Goal: Task Accomplishment & Management: Use online tool/utility

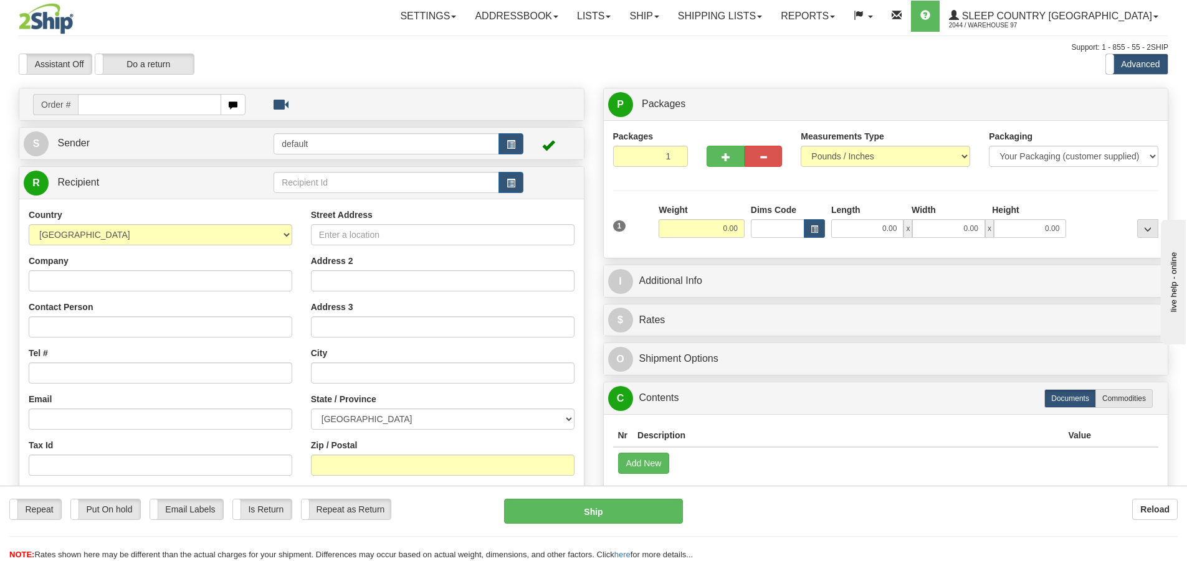
click at [130, 109] on input "text" at bounding box center [149, 104] width 143 height 21
type input "9002I061238"
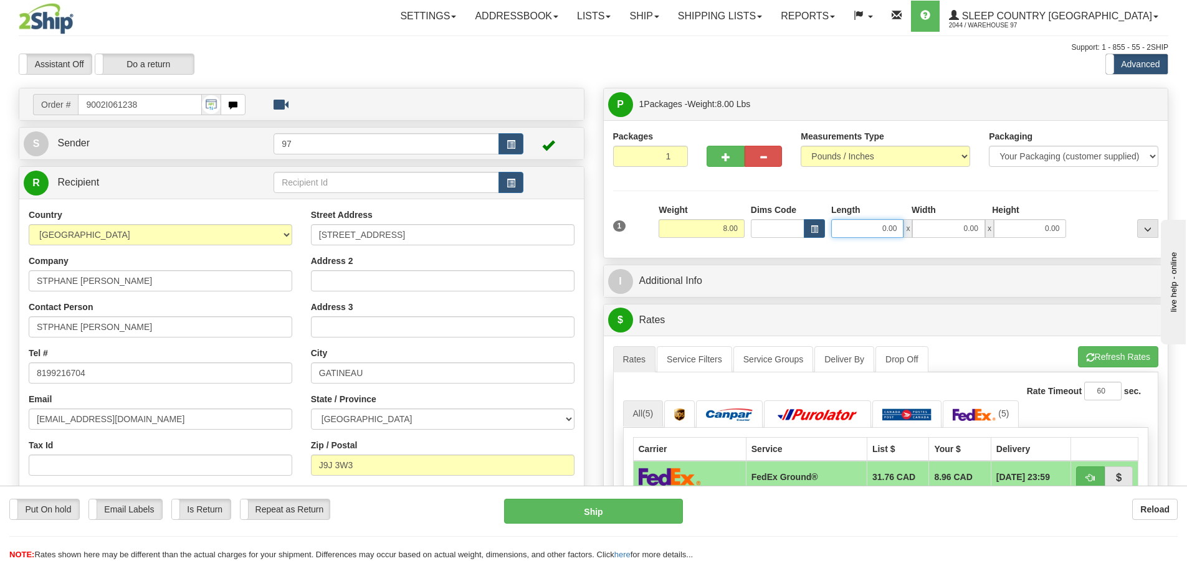
click at [851, 232] on input "0.00" at bounding box center [867, 228] width 72 height 19
type input "16.00"
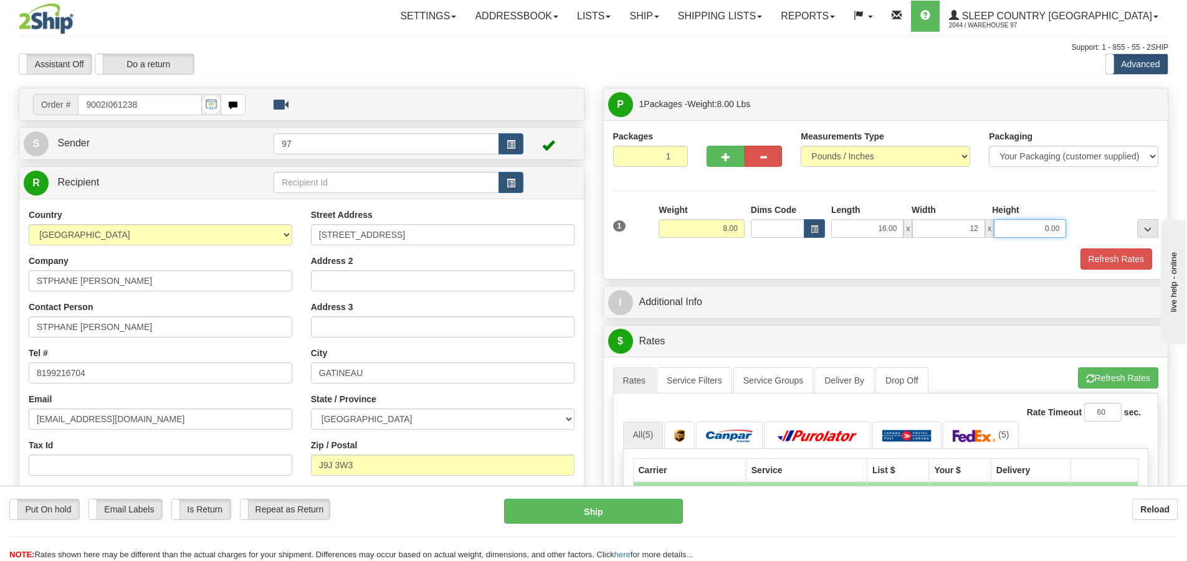
type input "12.00"
type input "6.00"
click at [1080, 249] on button "Refresh Rates" at bounding box center [1116, 259] width 72 height 21
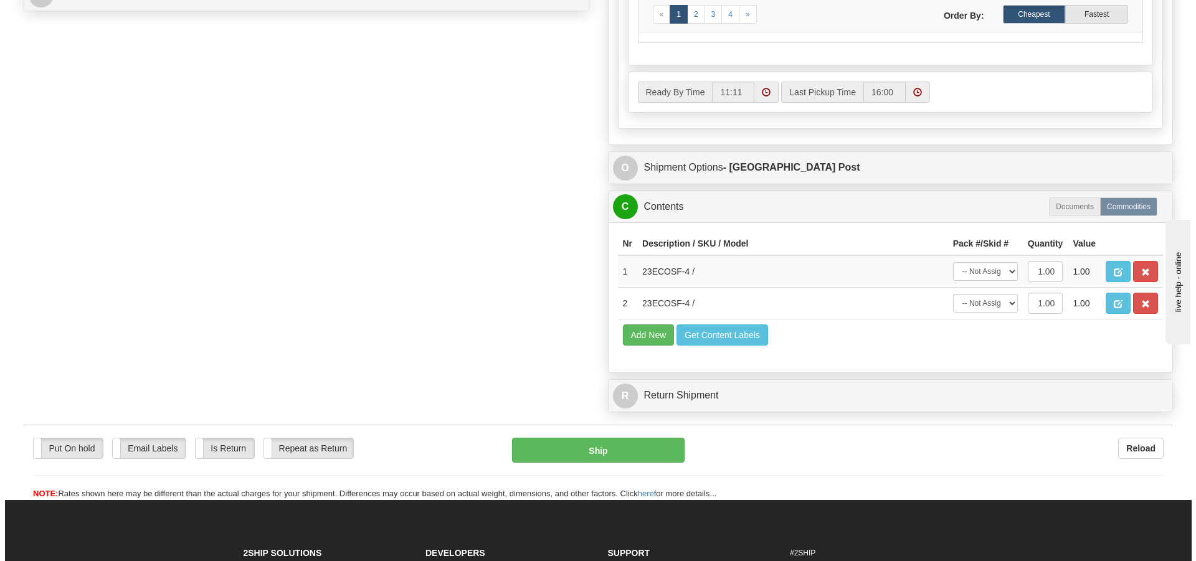
scroll to position [623, 0]
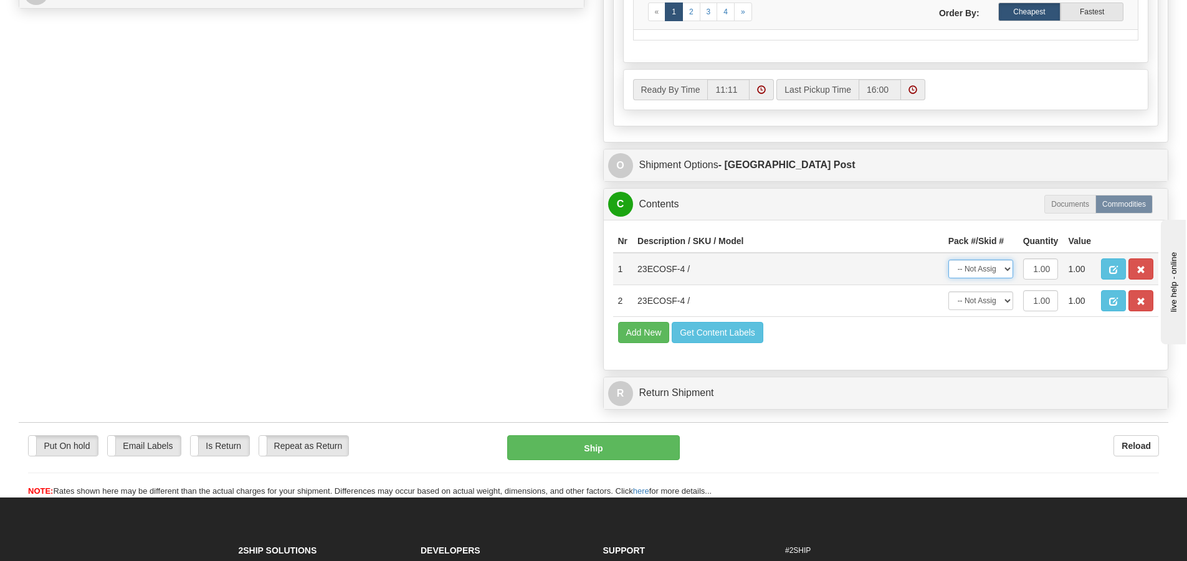
click at [976, 272] on select "-- Not Assigned -- Package 1" at bounding box center [980, 269] width 65 height 19
select select "0"
click at [948, 260] on select "-- Not Assigned -- Package 1" at bounding box center [980, 269] width 65 height 19
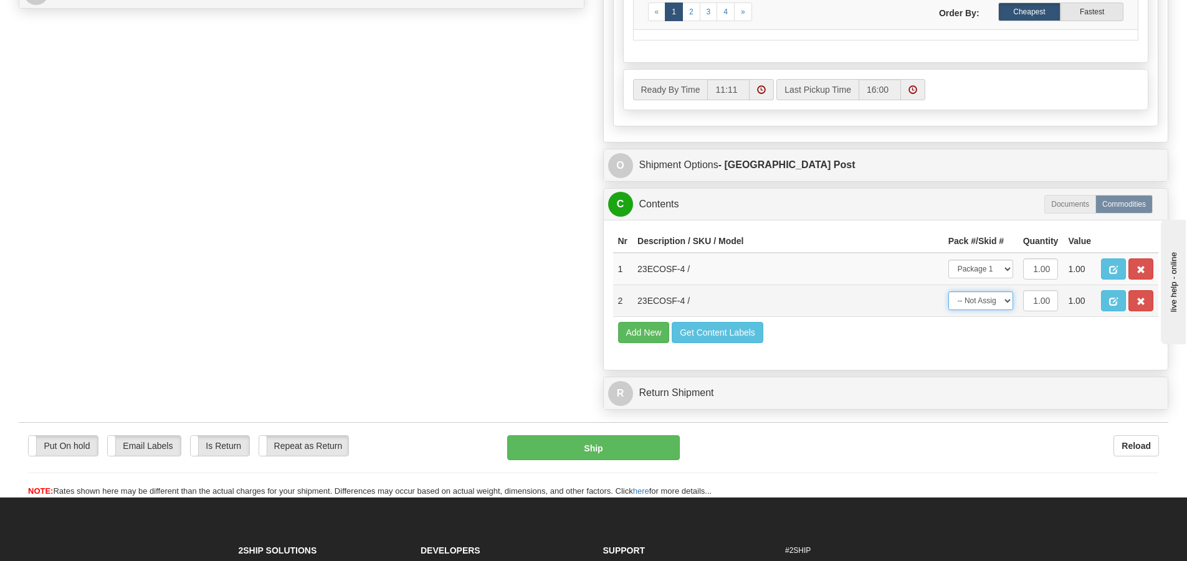
click at [977, 302] on select "-- Not Assigned -- Package 1" at bounding box center [980, 301] width 65 height 19
select select "0"
click at [948, 292] on select "-- Not Assigned -- Package 1" at bounding box center [980, 301] width 65 height 19
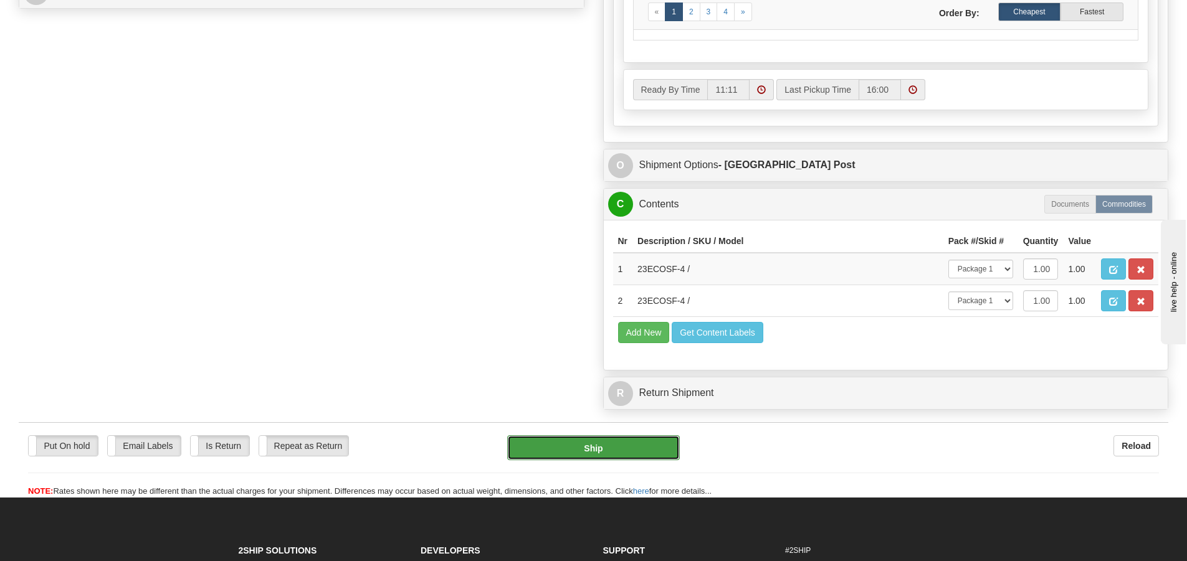
click at [611, 459] on button "Ship" at bounding box center [593, 448] width 173 height 25
type input "DOM.EP"
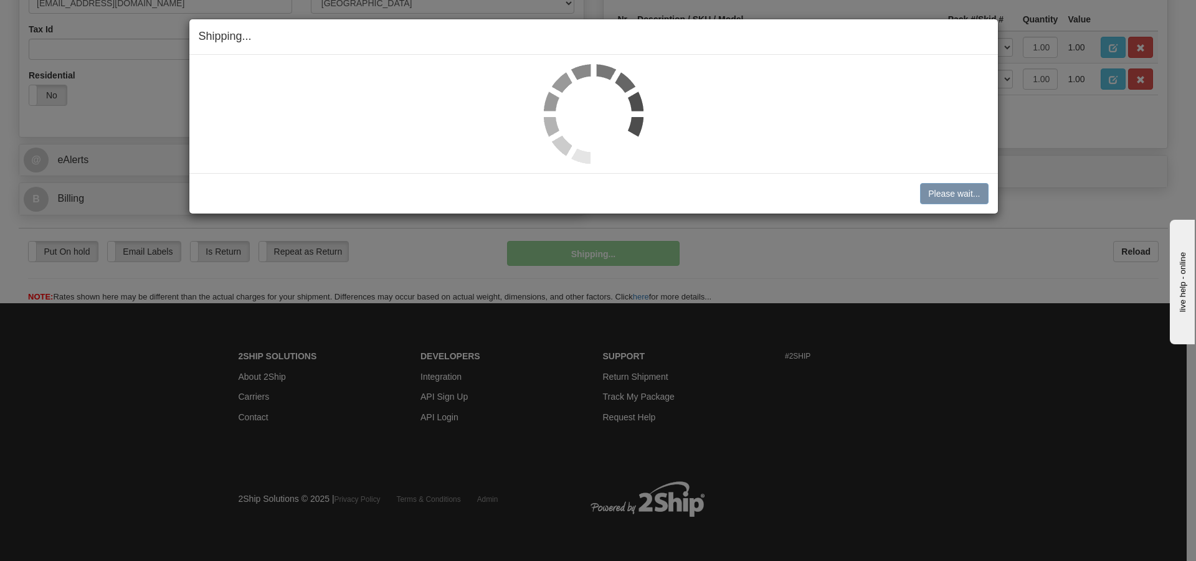
scroll to position [417, 0]
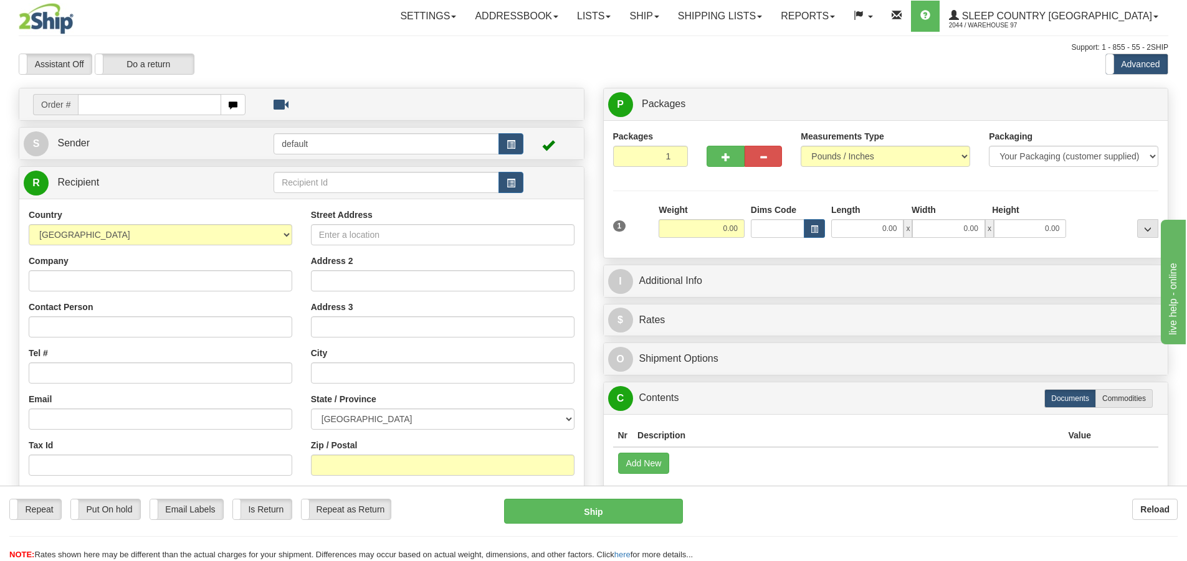
click at [99, 105] on input "text" at bounding box center [149, 104] width 143 height 21
type input "9000I060604"
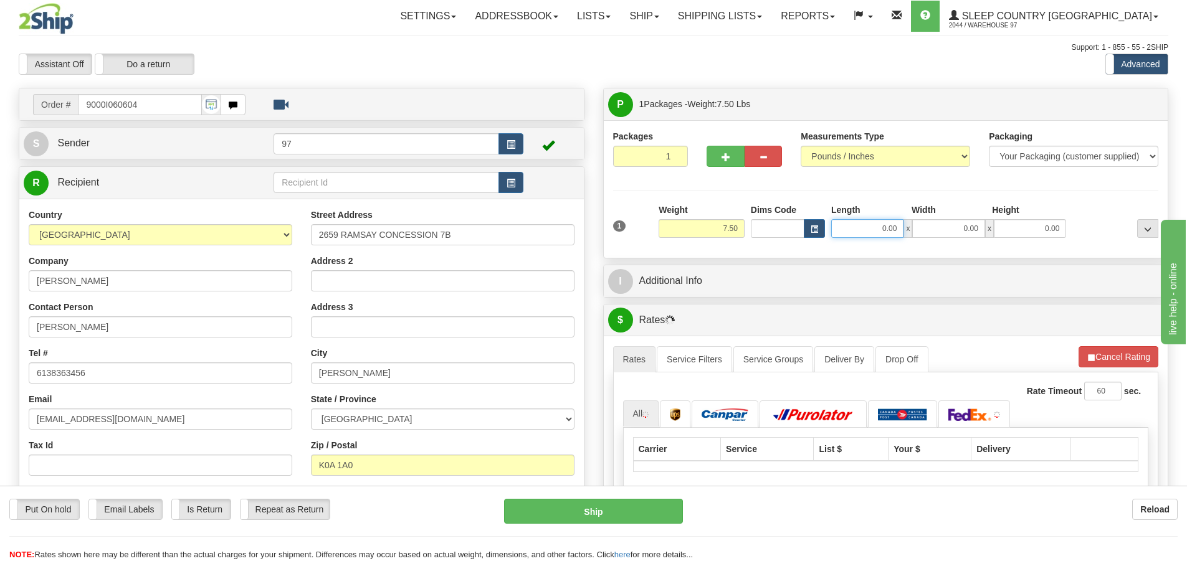
click at [867, 234] on input "0.00" at bounding box center [867, 228] width 72 height 19
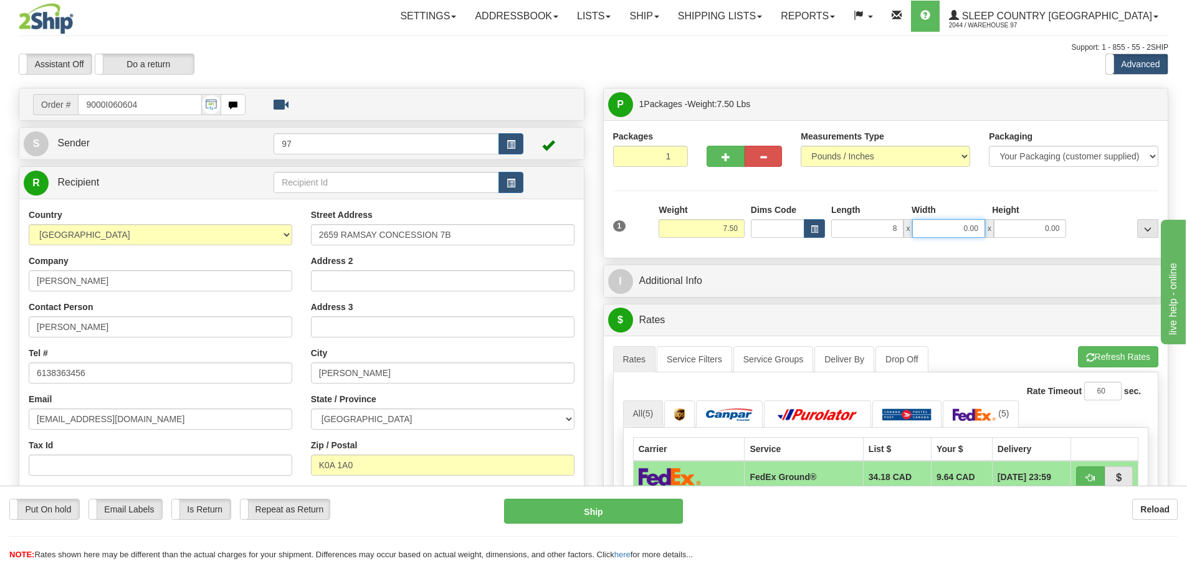
type input "8.00"
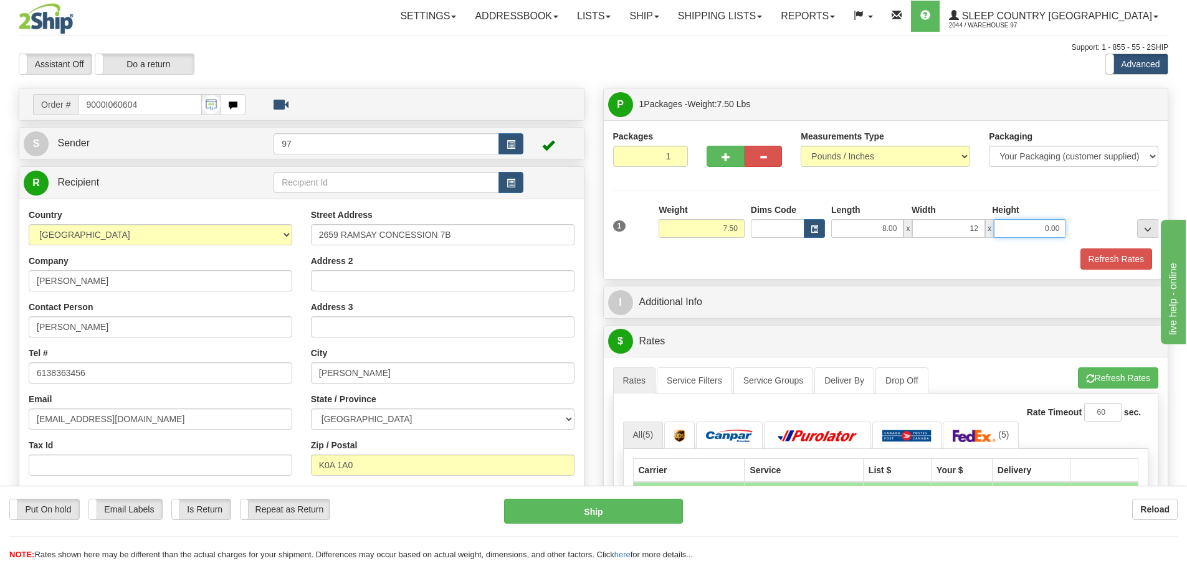
type input "12.00"
type input "3.00"
click at [1080, 249] on button "Refresh Rates" at bounding box center [1116, 259] width 72 height 21
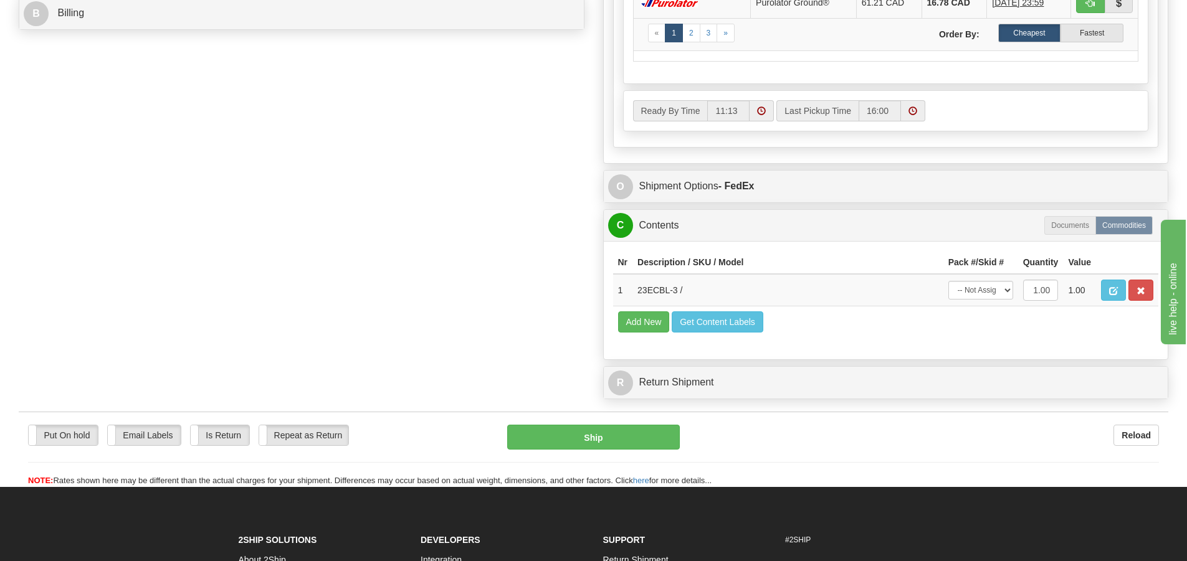
scroll to position [623, 0]
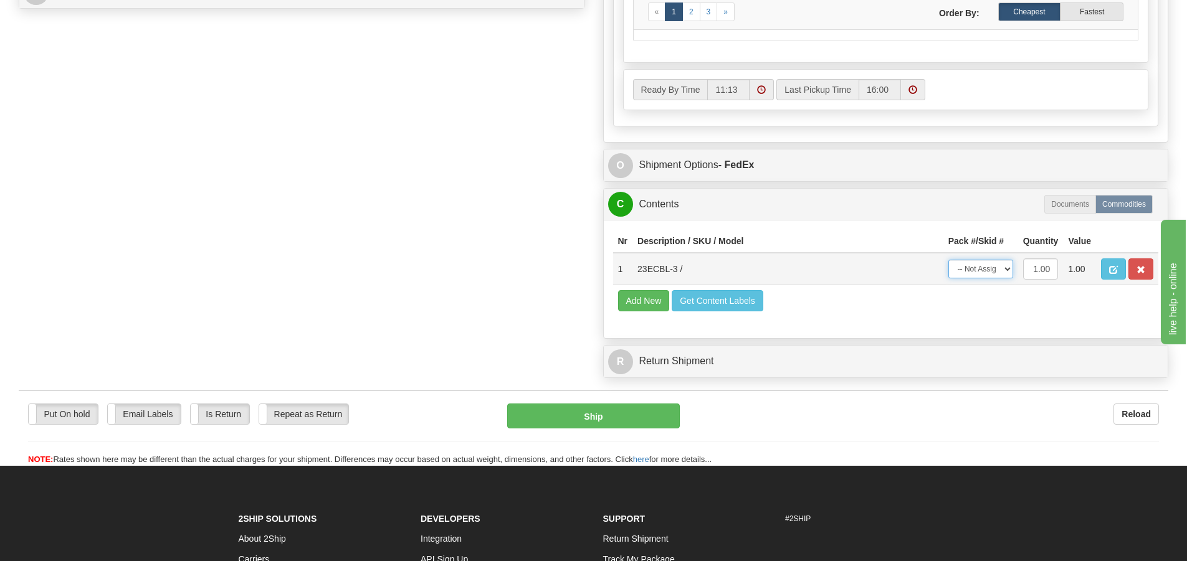
click at [981, 275] on select "-- Not Assigned -- Package 1" at bounding box center [980, 269] width 65 height 19
select select "0"
click at [948, 260] on select "-- Not Assigned -- Package 1" at bounding box center [980, 269] width 65 height 19
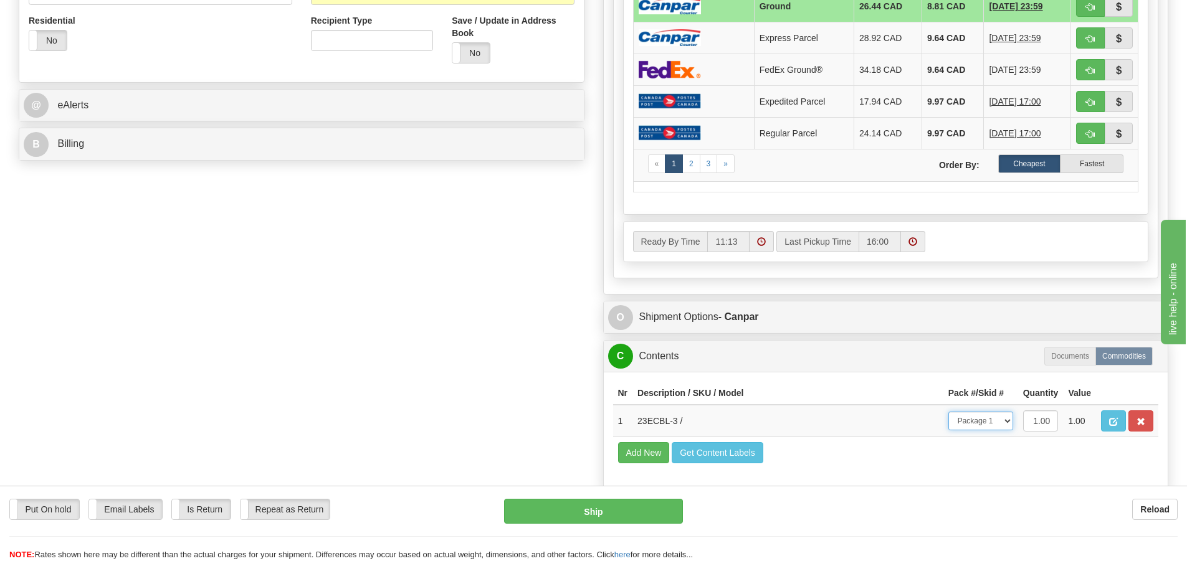
scroll to position [436, 0]
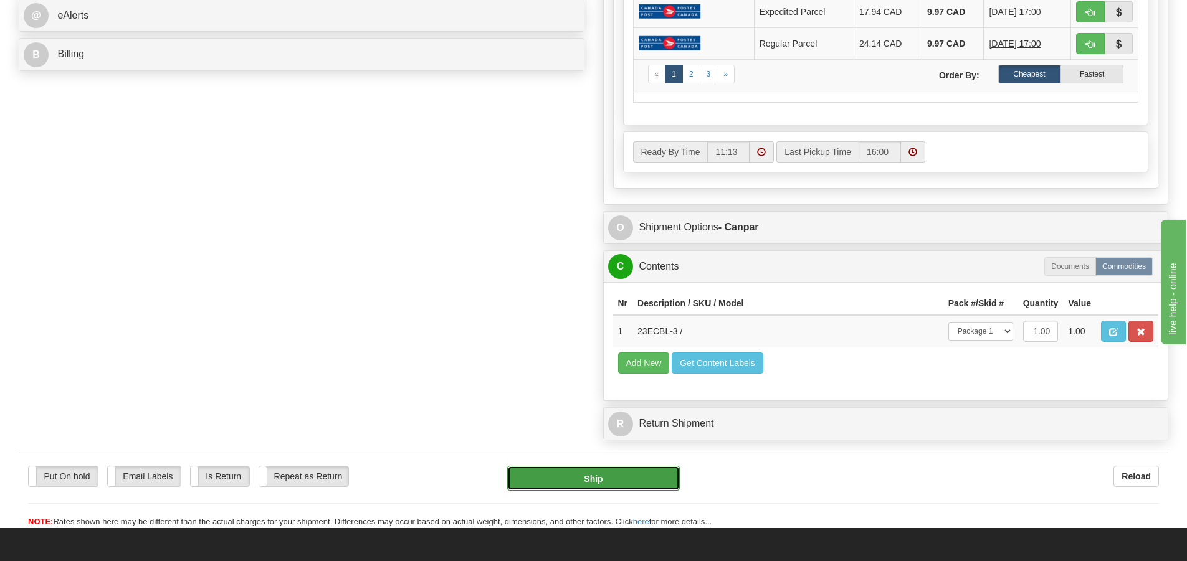
click at [607, 484] on button "Ship" at bounding box center [593, 478] width 173 height 25
type input "1"
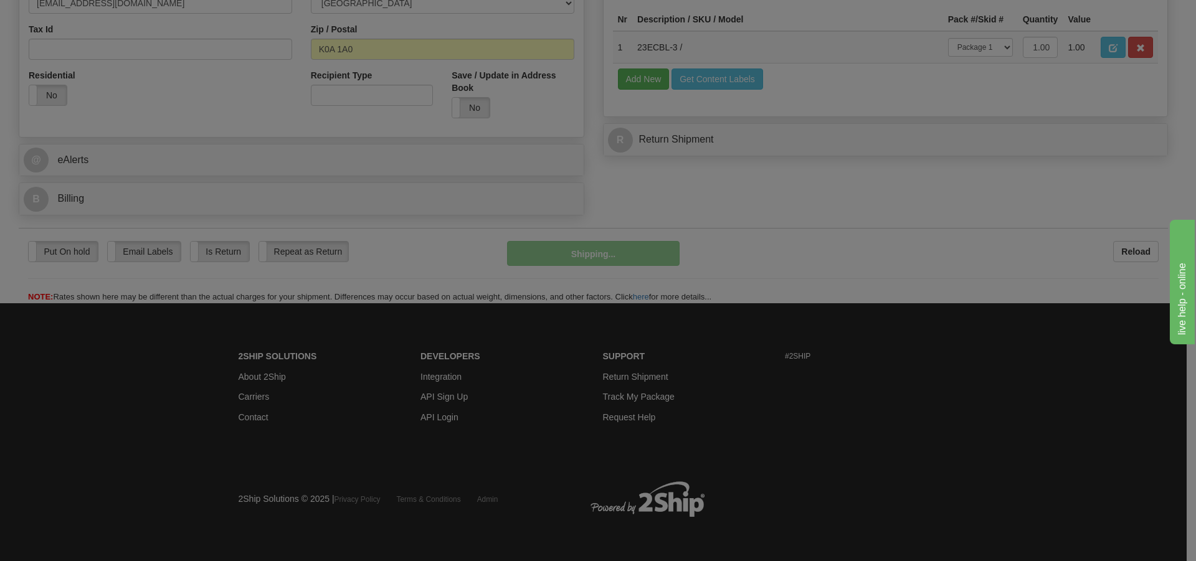
scroll to position [417, 0]
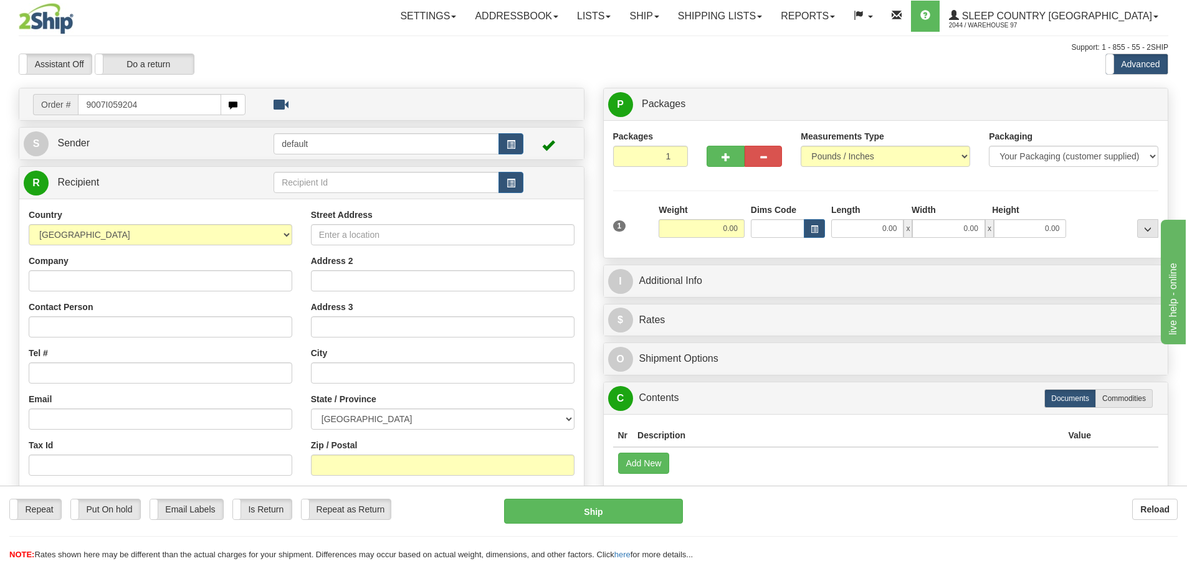
type input "9007I059204"
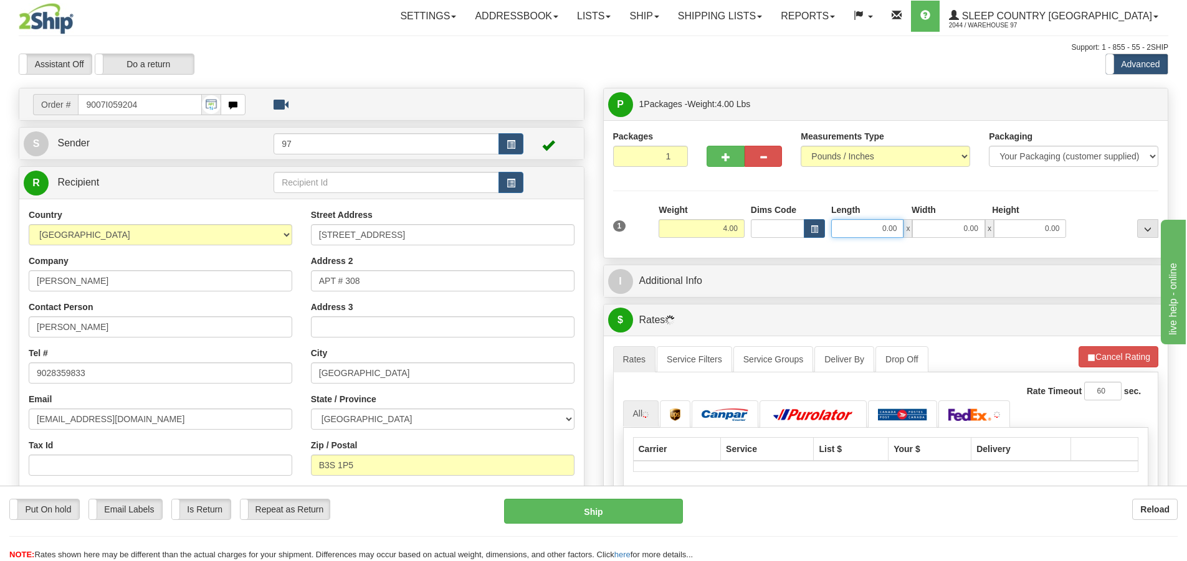
click at [867, 235] on input "0.00" at bounding box center [867, 228] width 72 height 19
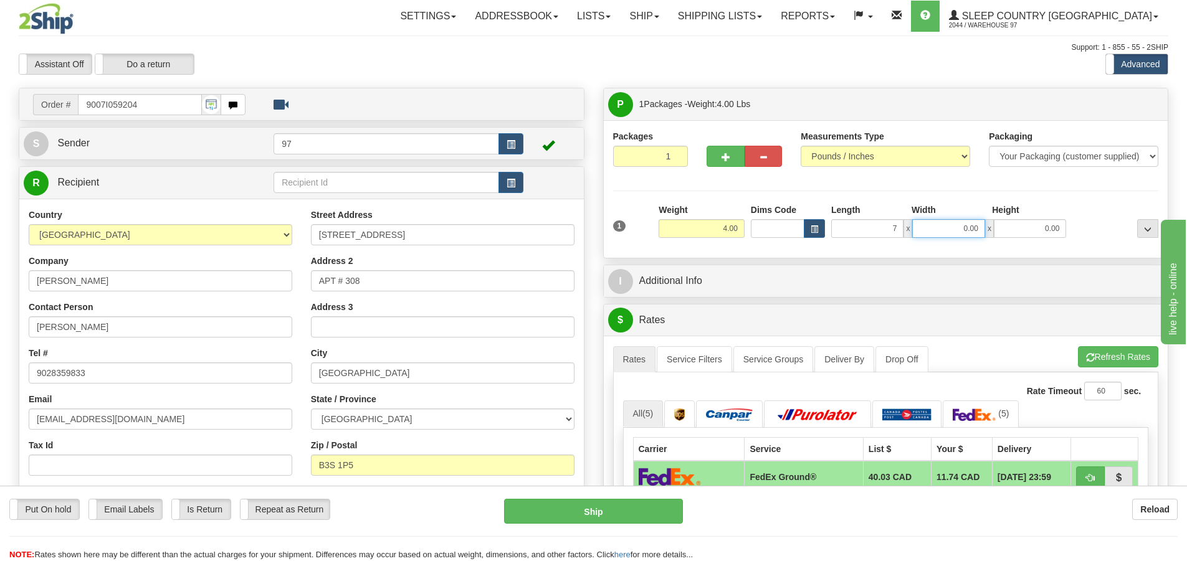
type input "7.00"
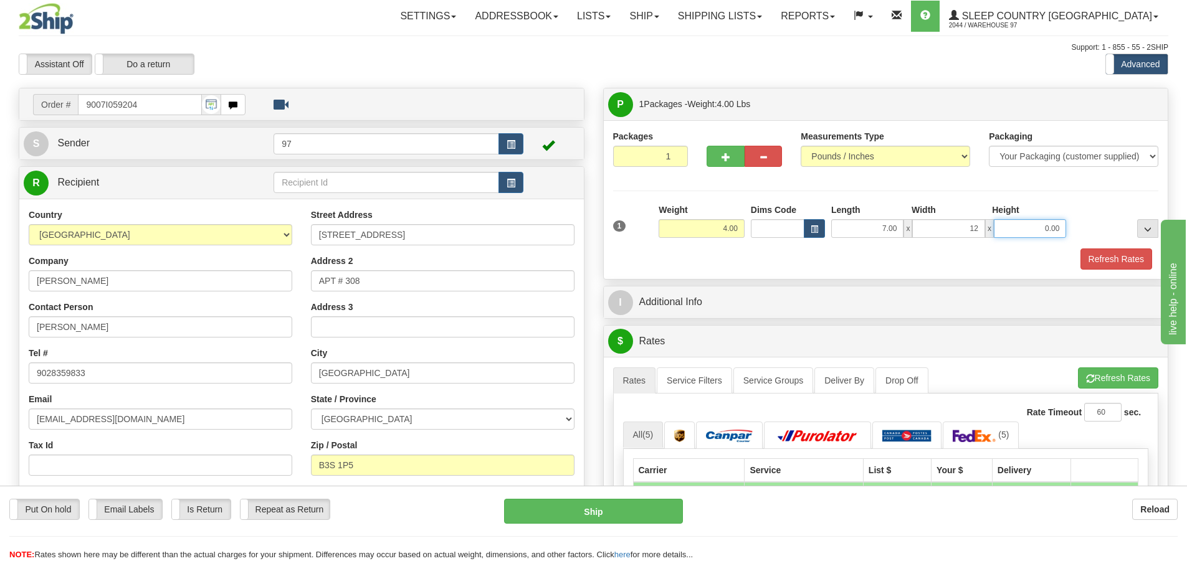
type input "12.00"
type input "2.50"
click at [1080, 249] on button "Refresh Rates" at bounding box center [1116, 259] width 72 height 21
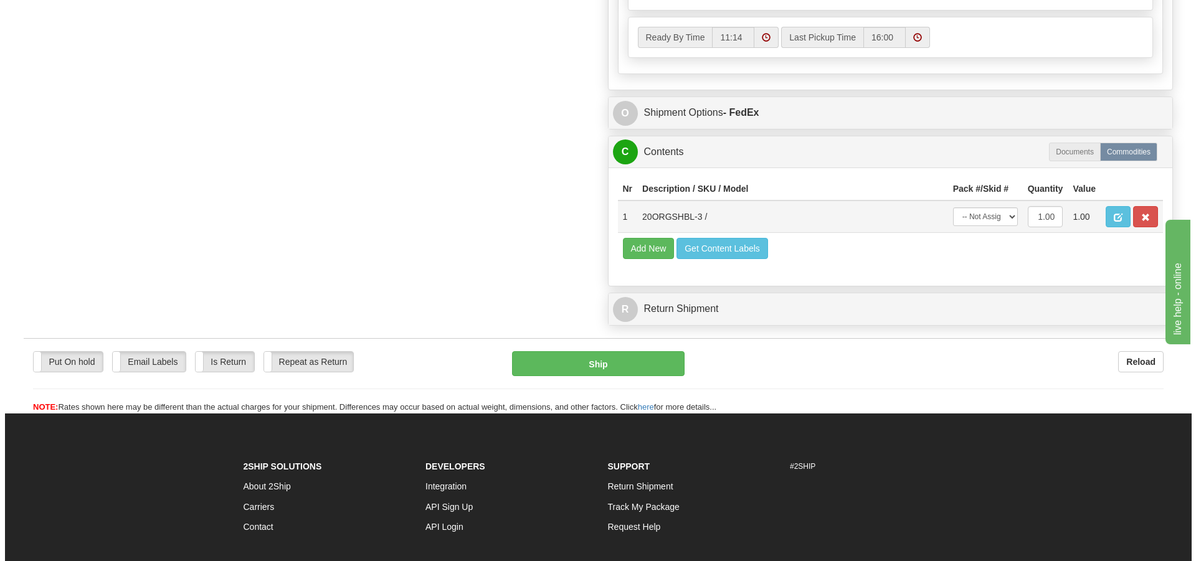
scroll to position [685, 0]
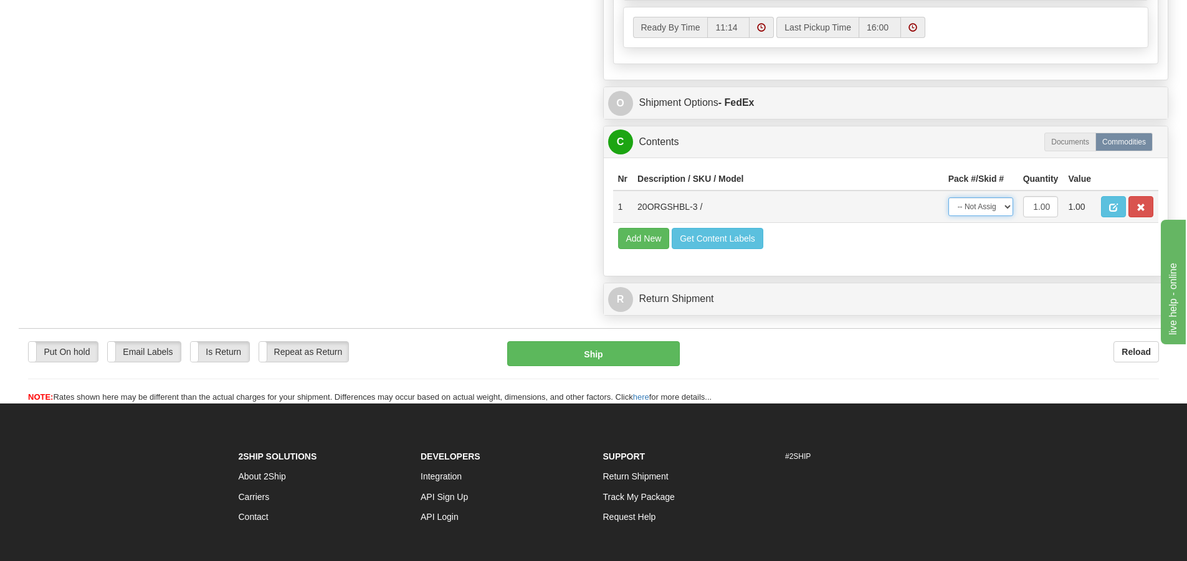
click at [964, 202] on select "-- Not Assigned -- Package 1" at bounding box center [980, 207] width 65 height 19
select select "0"
click at [948, 198] on select "-- Not Assigned -- Package 1" at bounding box center [980, 207] width 65 height 19
click at [623, 359] on button "Ship" at bounding box center [593, 353] width 173 height 25
type input "92"
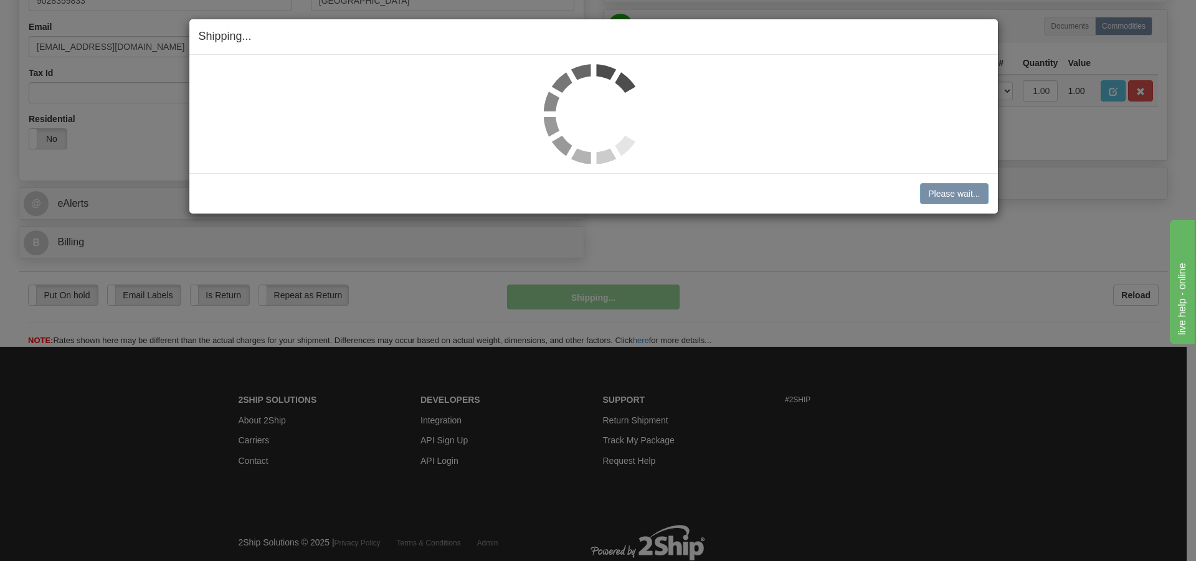
scroll to position [358, 0]
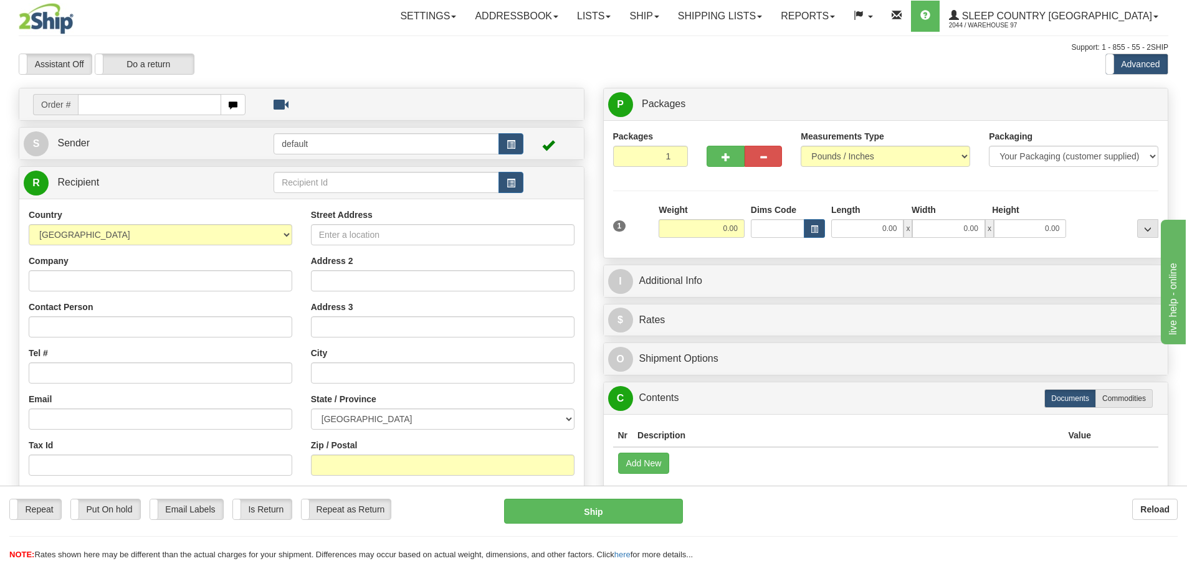
click at [112, 100] on input "text" at bounding box center [149, 104] width 143 height 21
type input "9000I058469"
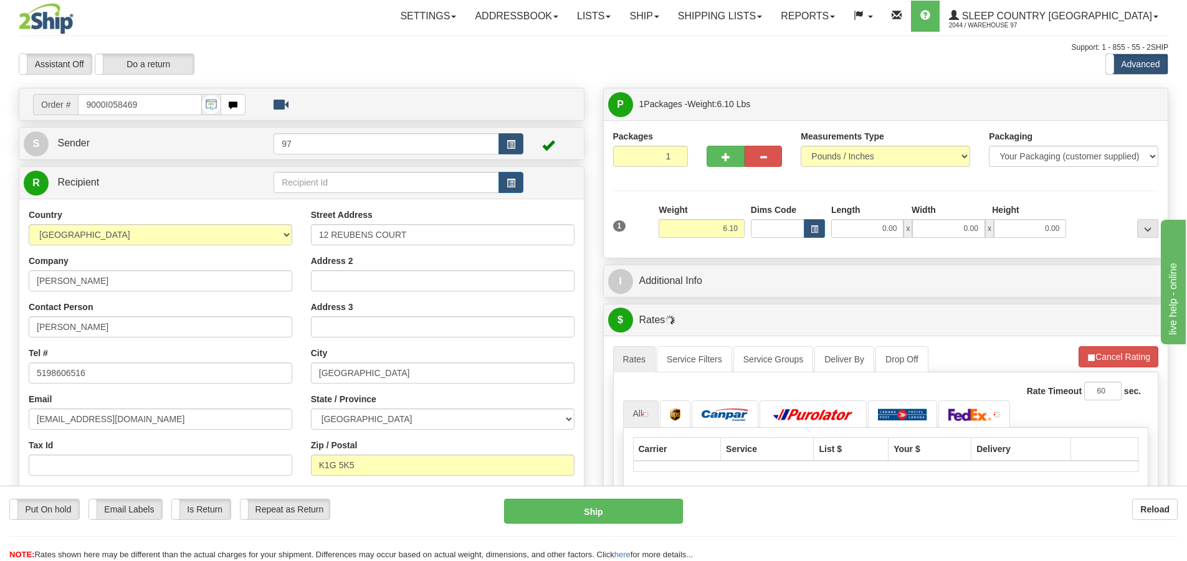
click at [873, 238] on div "1 Weight 6.10 Dims Code 0.00" at bounding box center [886, 226] width 552 height 44
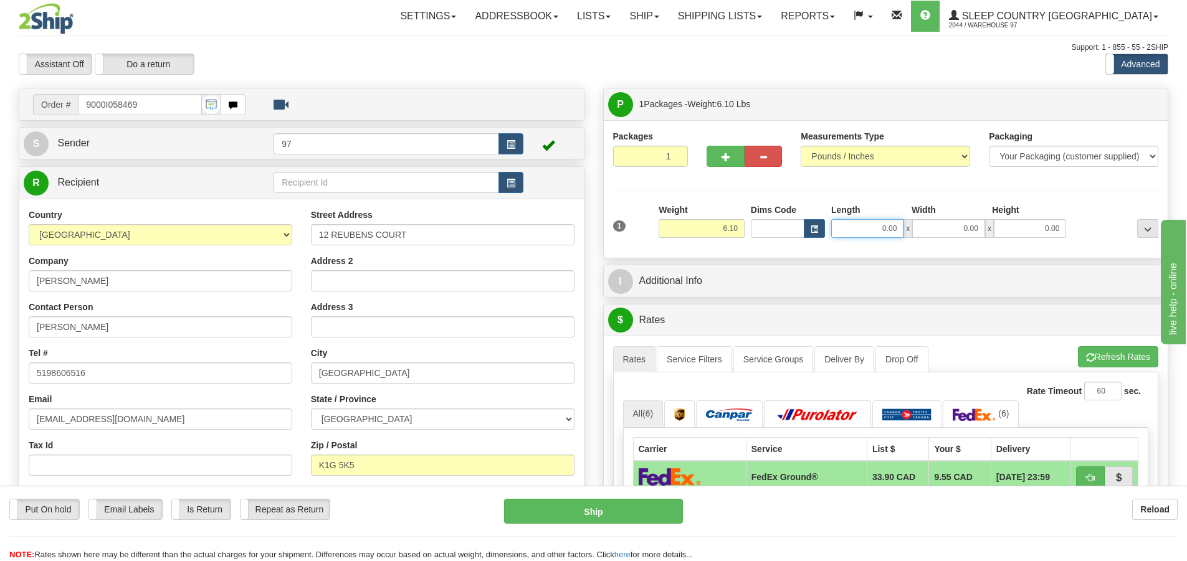
click at [870, 227] on input "0.00" at bounding box center [867, 228] width 72 height 19
type input "22.00"
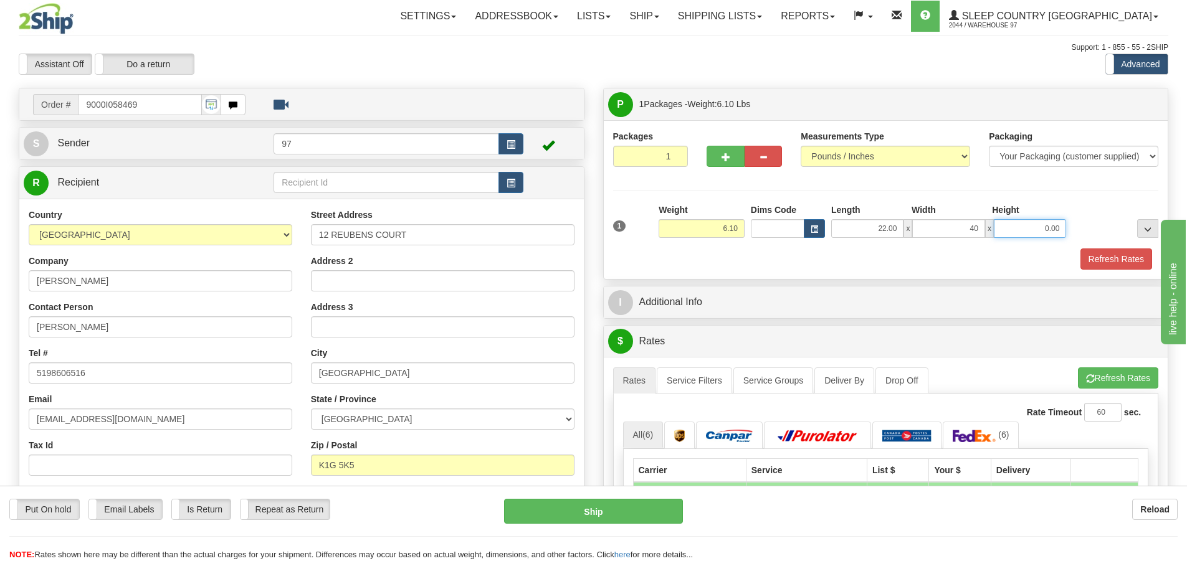
type input "40.00"
type input "6"
type input "5.00"
click at [1080, 249] on button "Refresh Rates" at bounding box center [1116, 259] width 72 height 21
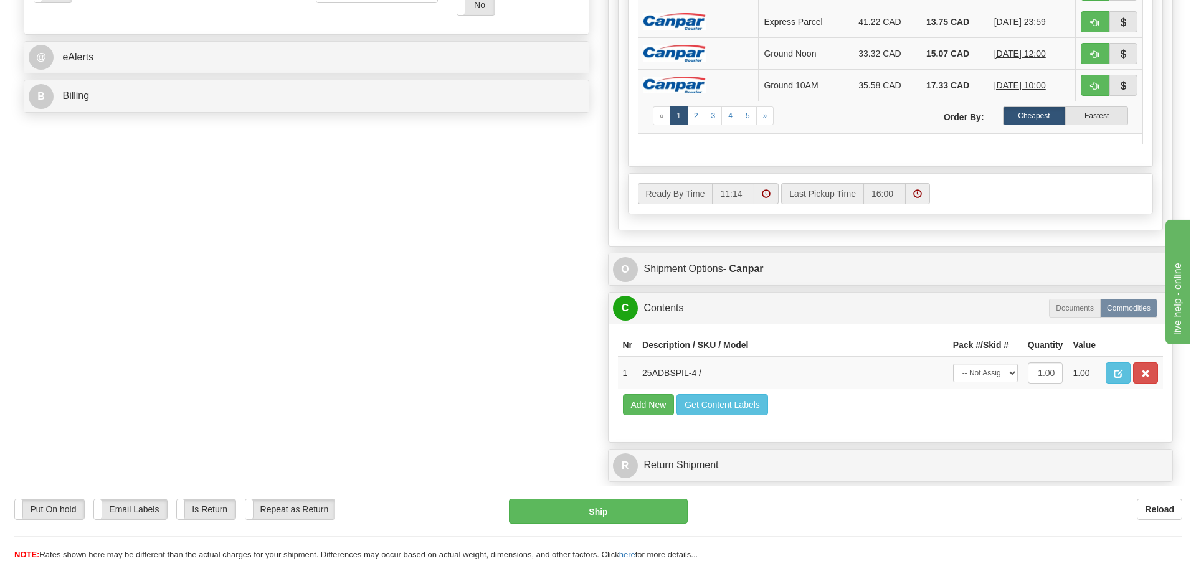
scroll to position [685, 0]
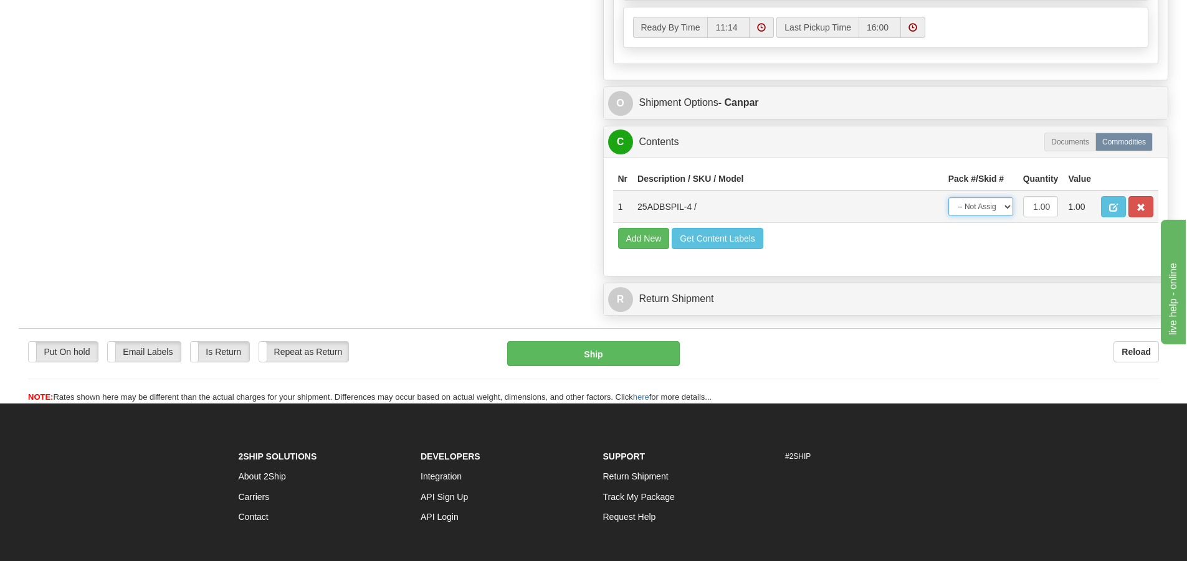
click at [1005, 212] on select "-- Not Assigned -- Package 1" at bounding box center [980, 207] width 65 height 19
select select "0"
click at [948, 198] on select "-- Not Assigned -- Package 1" at bounding box center [980, 207] width 65 height 19
click at [638, 358] on button "Ship" at bounding box center [593, 353] width 173 height 25
type input "1"
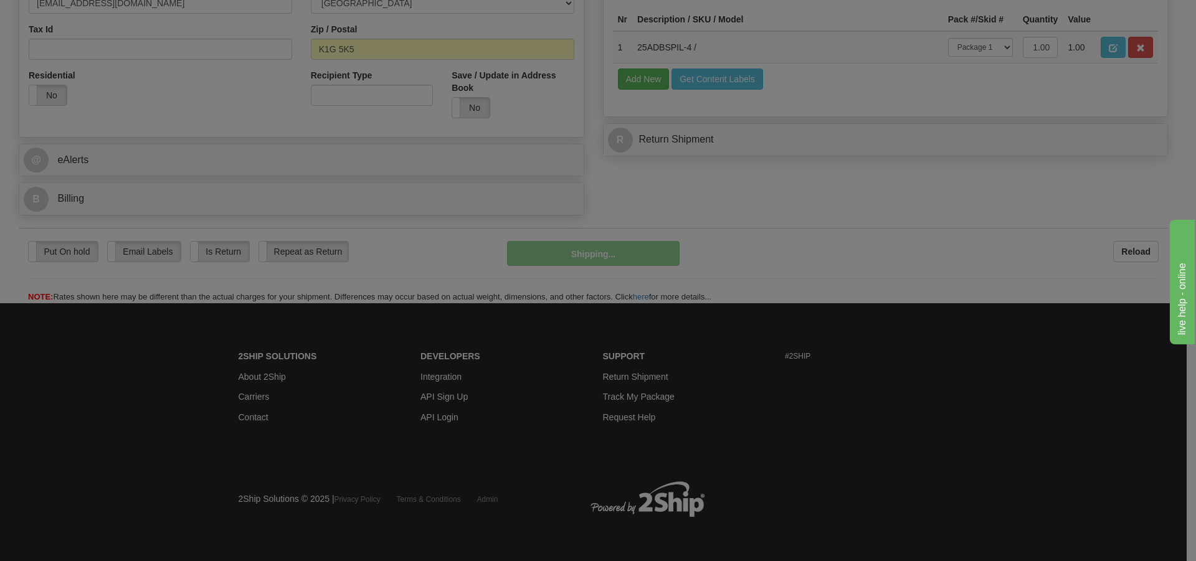
scroll to position [358, 0]
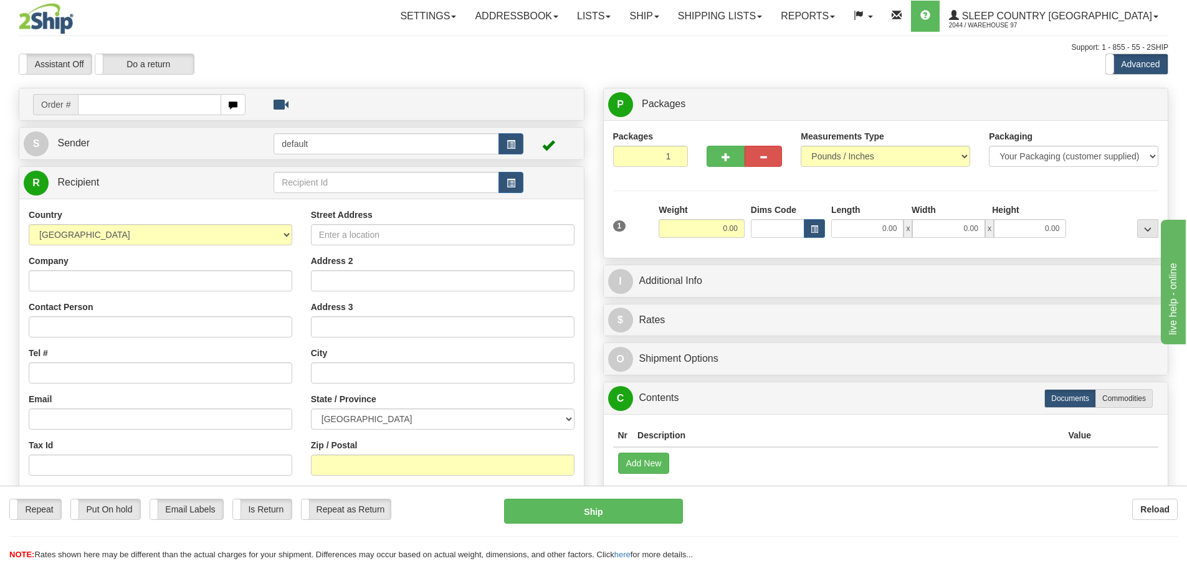
click at [151, 106] on input "text" at bounding box center [149, 104] width 143 height 21
type input "9000I058168"
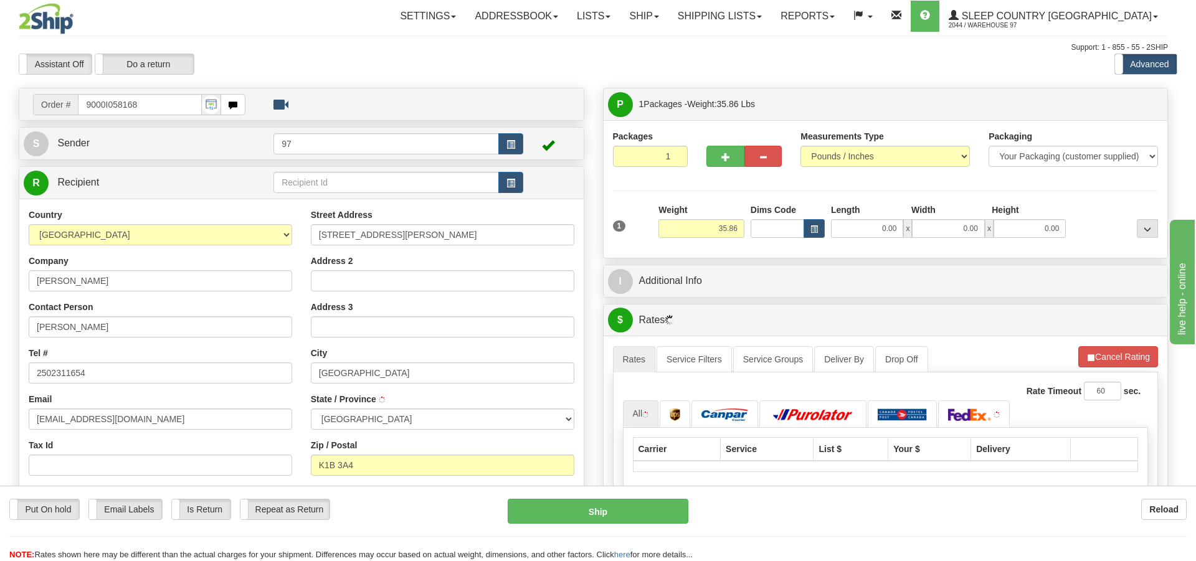
type input "GLOUCESTER"
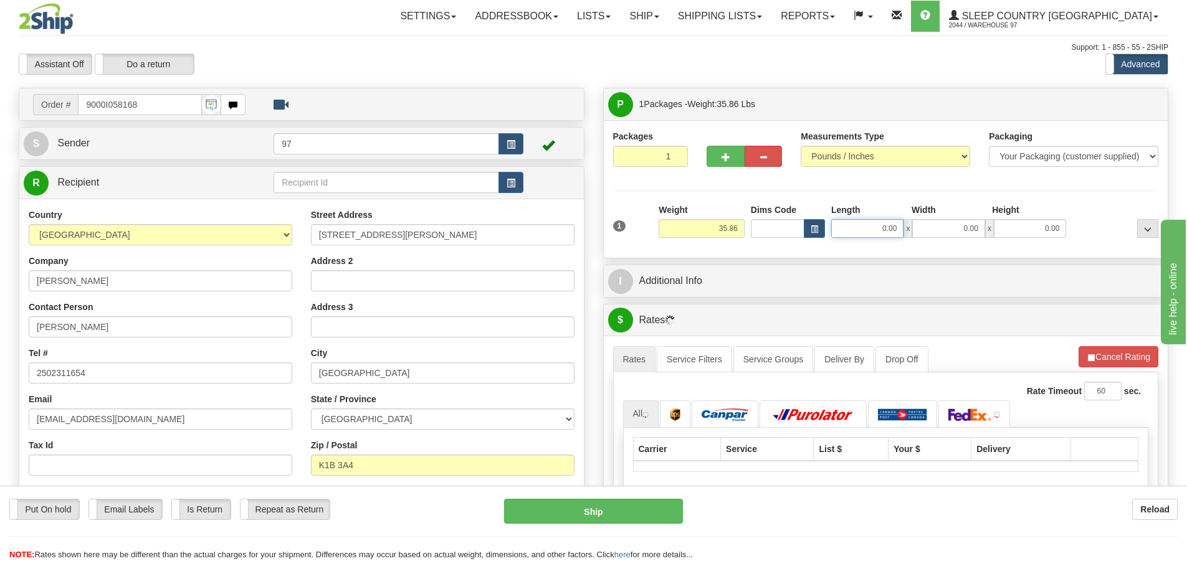
click at [874, 228] on input "0.00" at bounding box center [867, 228] width 72 height 19
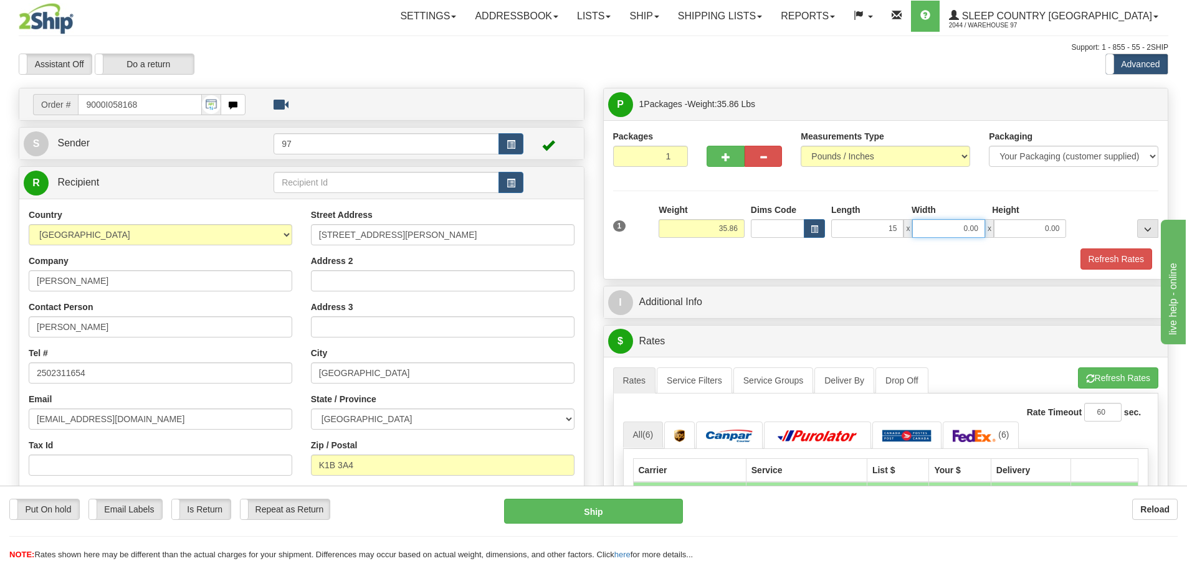
type input "15.00"
type input "61.50"
click at [1080, 249] on button "Refresh Rates" at bounding box center [1116, 259] width 72 height 21
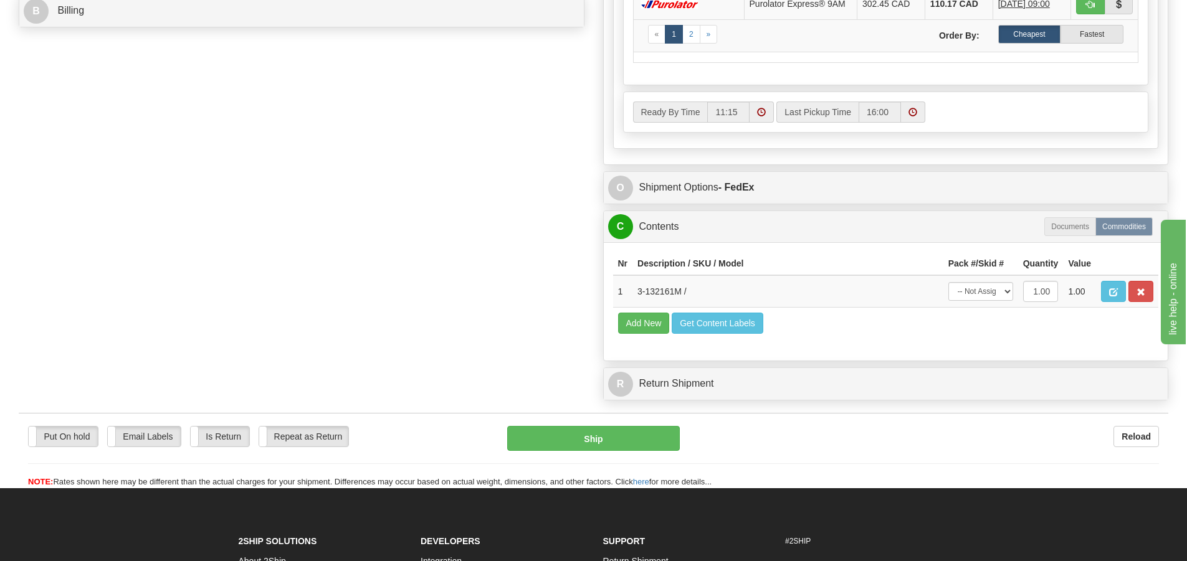
scroll to position [685, 0]
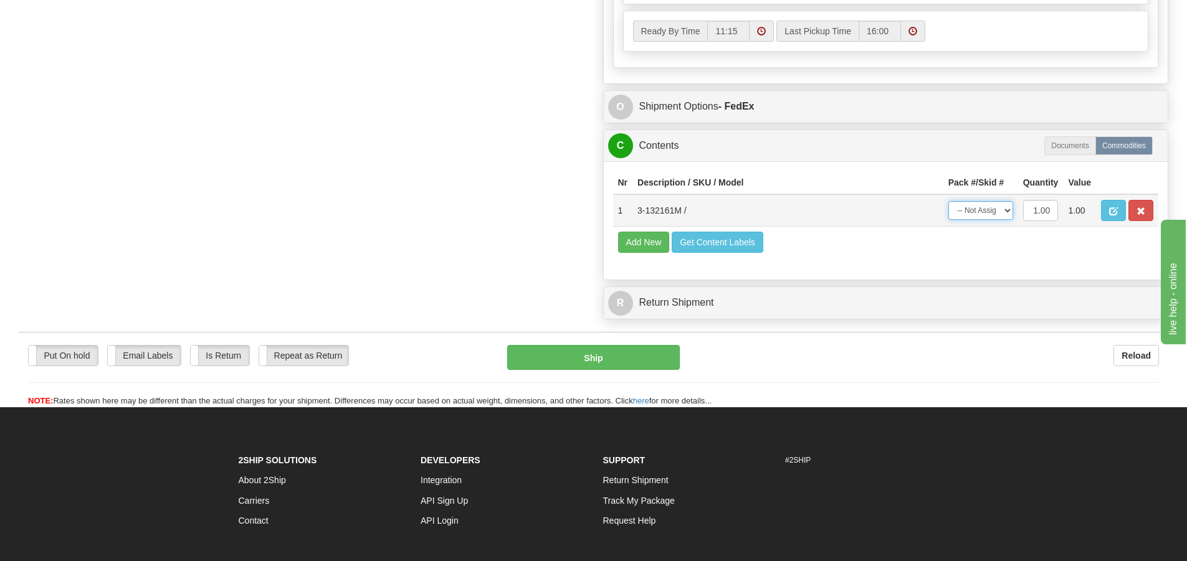
click at [991, 203] on select "-- Not Assigned -- Package 1" at bounding box center [980, 210] width 65 height 19
select select "0"
click at [948, 201] on select "-- Not Assigned -- Package 1" at bounding box center [980, 210] width 65 height 19
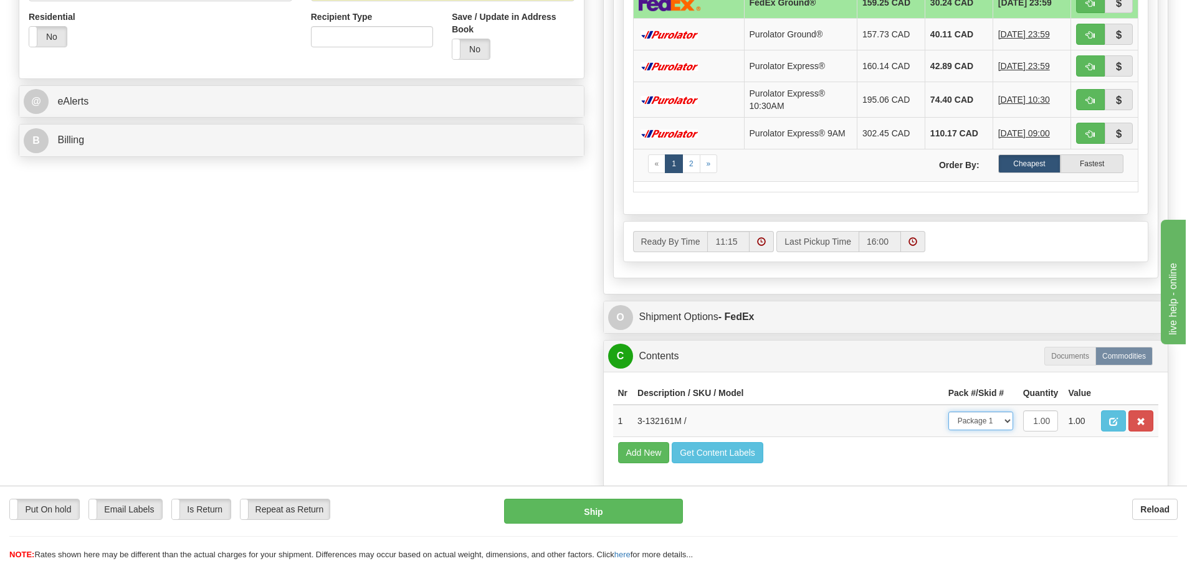
scroll to position [312, 0]
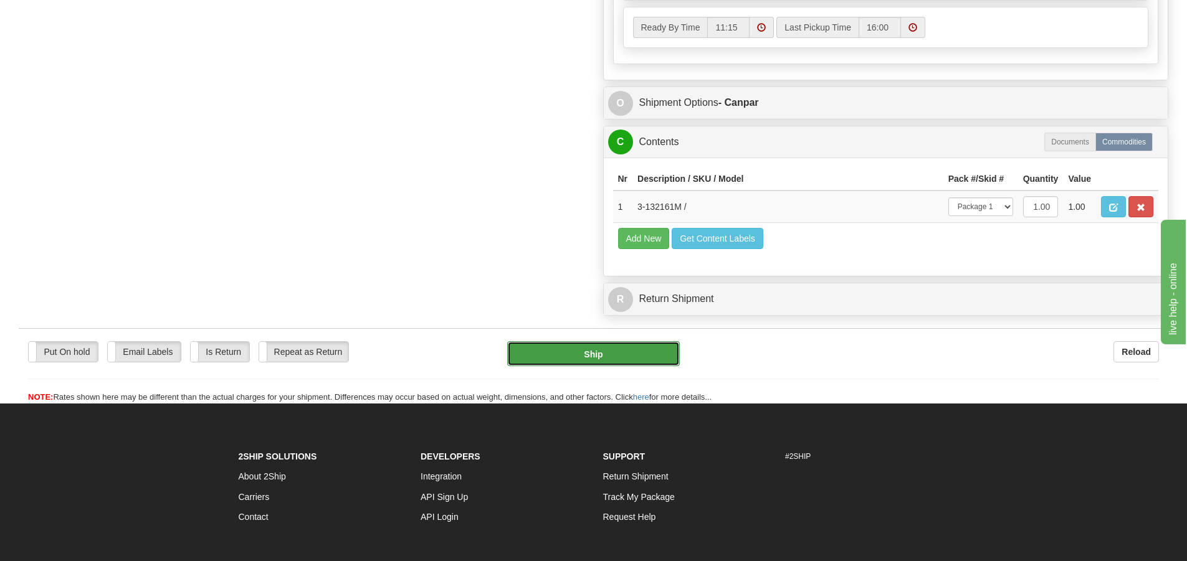
click at [571, 361] on button "Ship" at bounding box center [593, 353] width 173 height 25
type input "1"
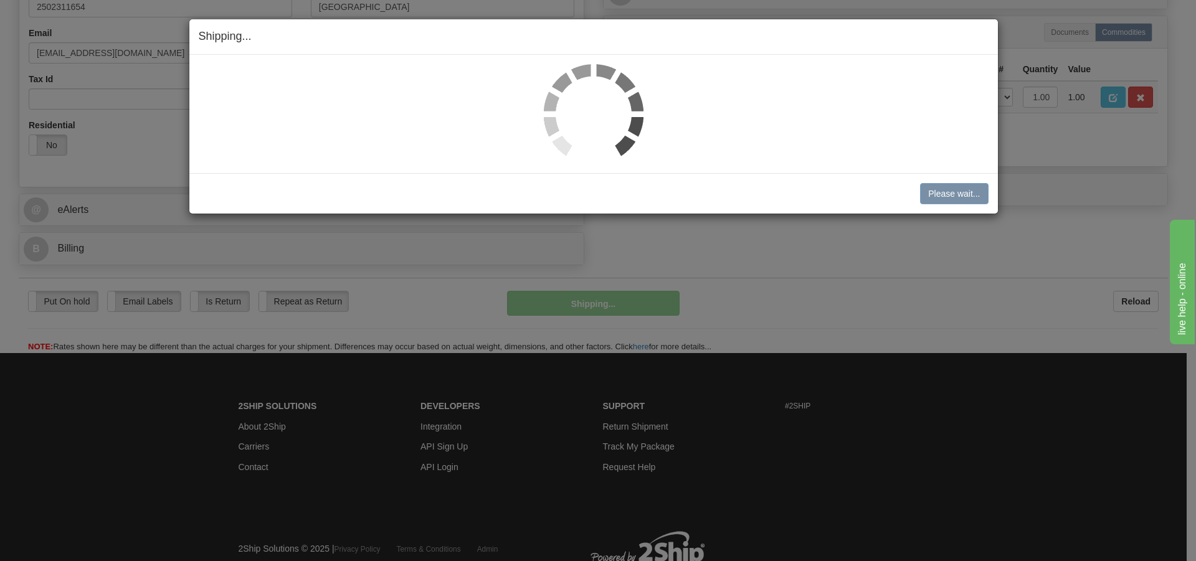
scroll to position [358, 0]
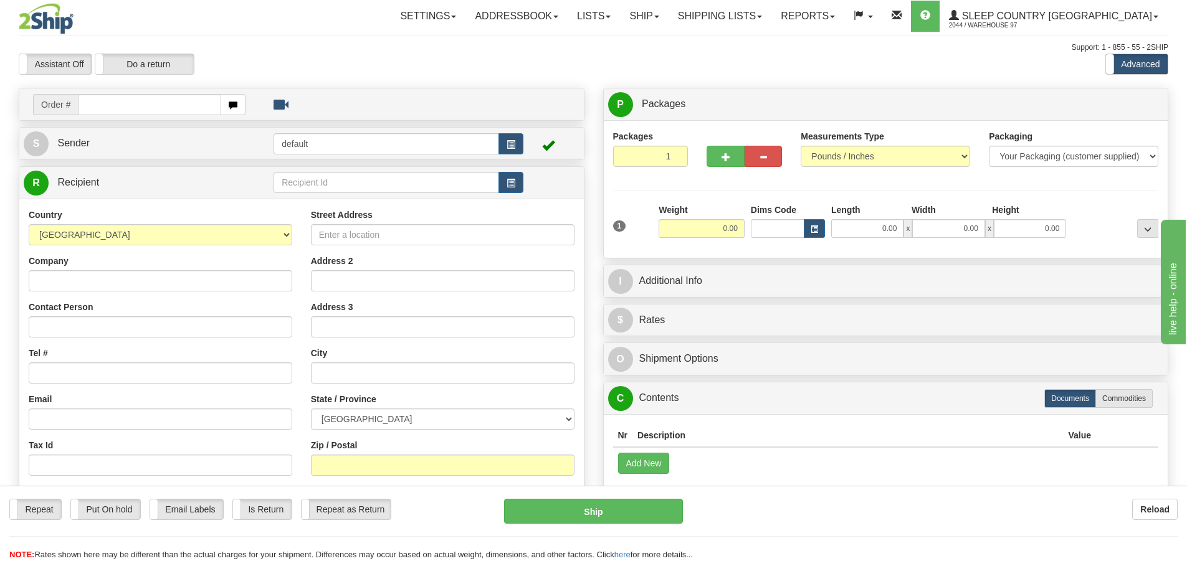
click at [181, 99] on input "text" at bounding box center [149, 104] width 143 height 21
type input "9000I040135"
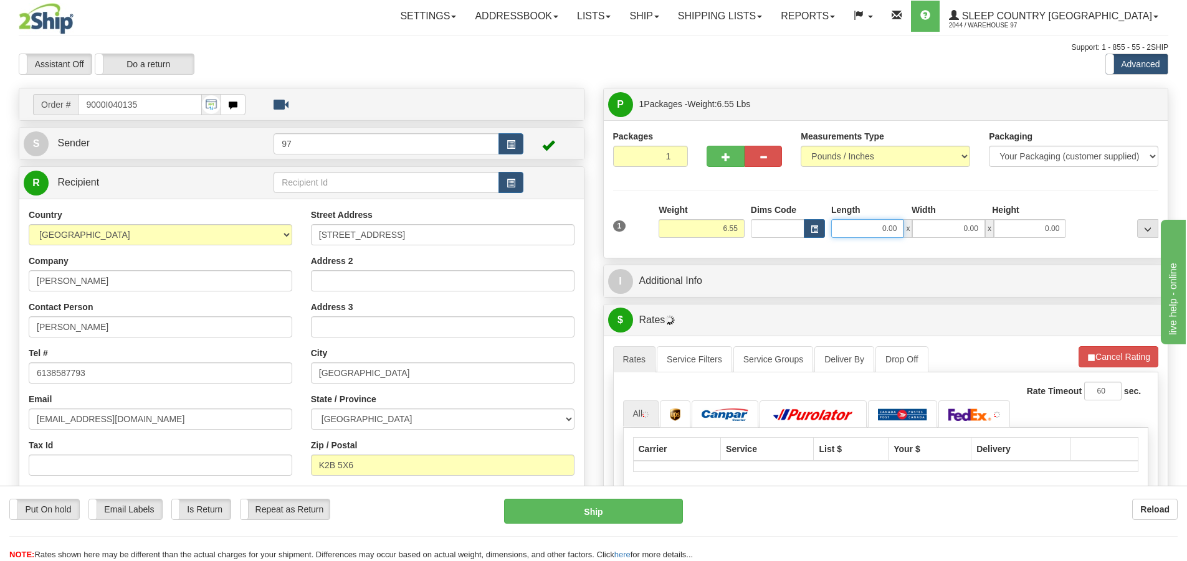
click at [840, 226] on input "0.00" at bounding box center [867, 228] width 72 height 19
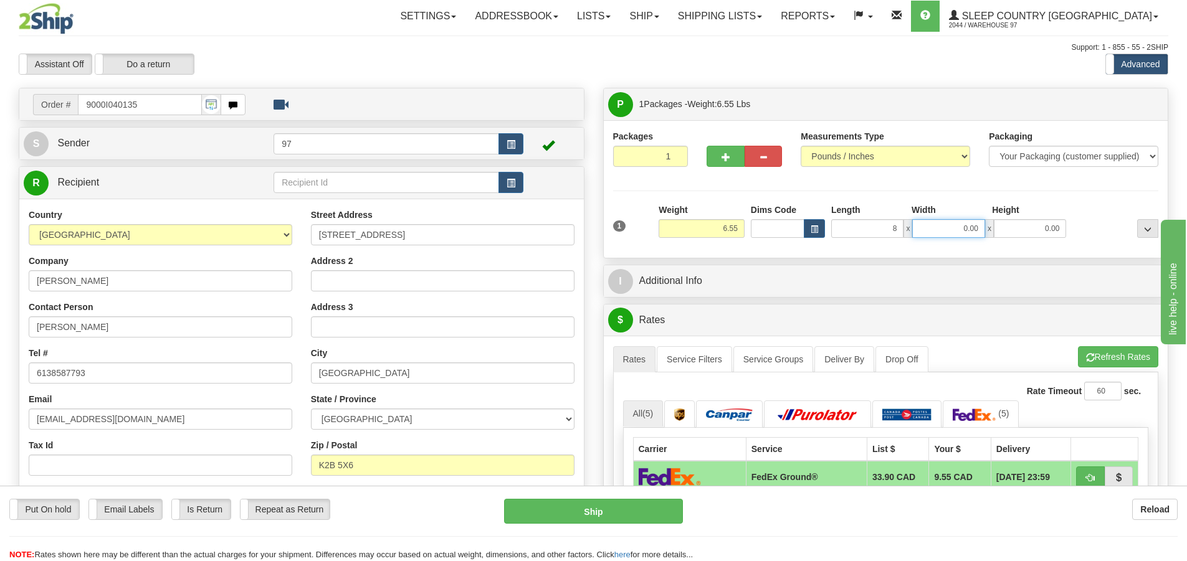
type input "8.00"
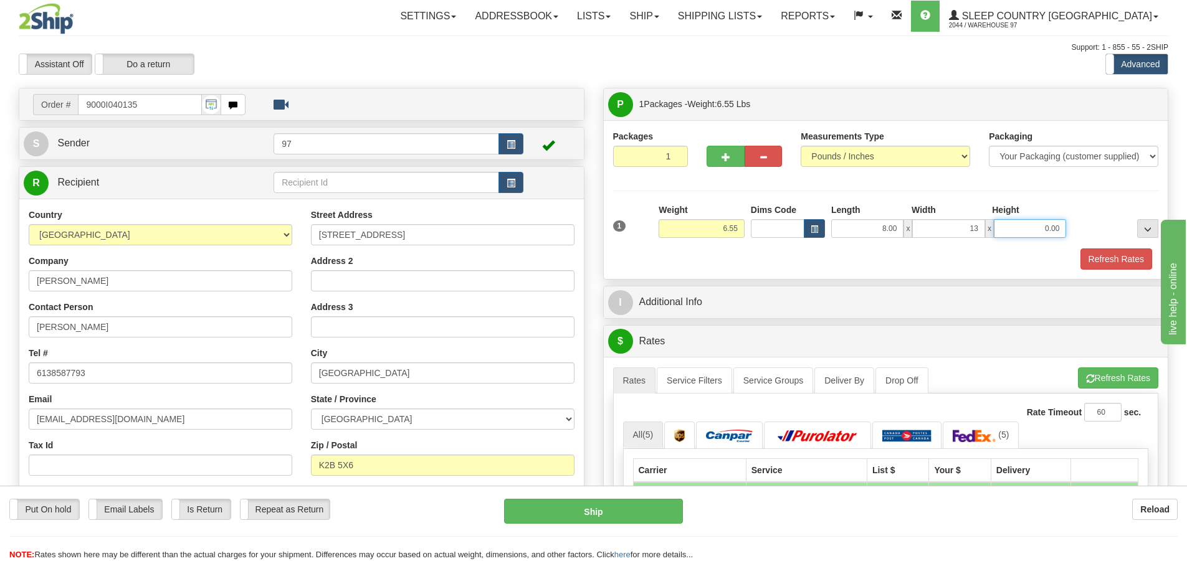
type input "13.00"
type input "3.00"
click at [1080, 249] on button "Refresh Rates" at bounding box center [1116, 259] width 72 height 21
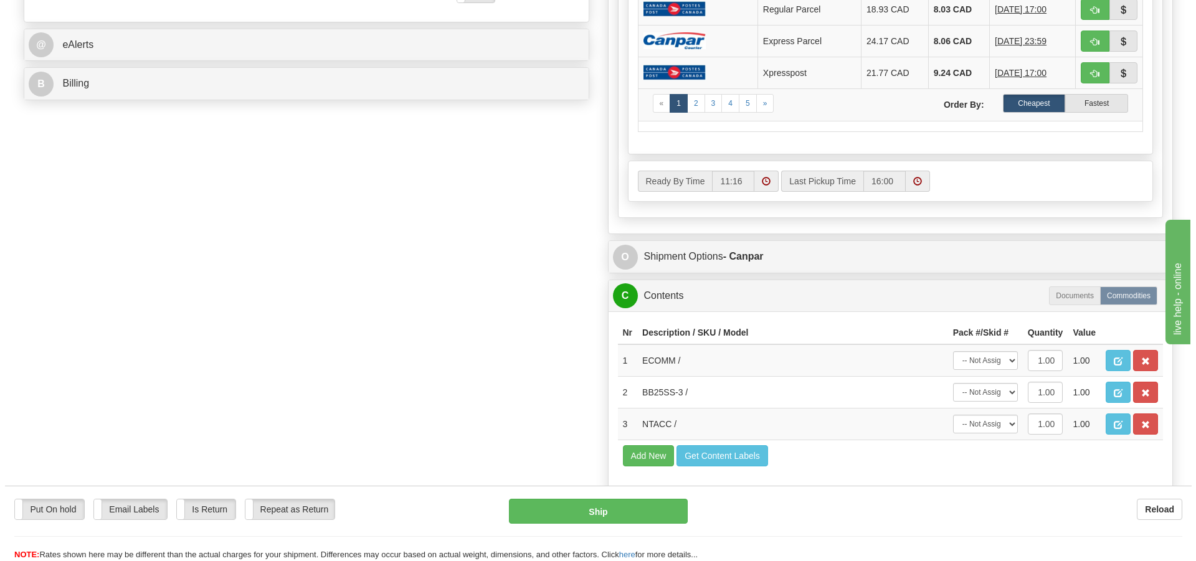
scroll to position [685, 0]
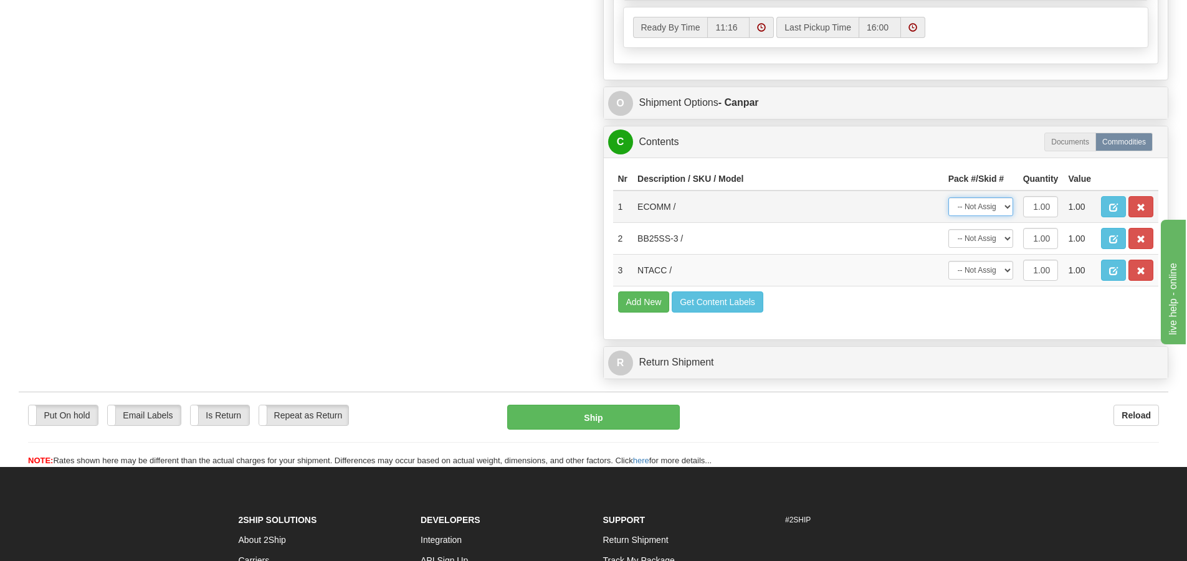
click at [987, 204] on select "-- Not Assigned -- Package 1" at bounding box center [980, 207] width 65 height 19
drag, startPoint x: 924, startPoint y: 241, endPoint x: 936, endPoint y: 238, distance: 12.8
click at [924, 241] on td "BB25SS-3 /" at bounding box center [787, 239] width 311 height 32
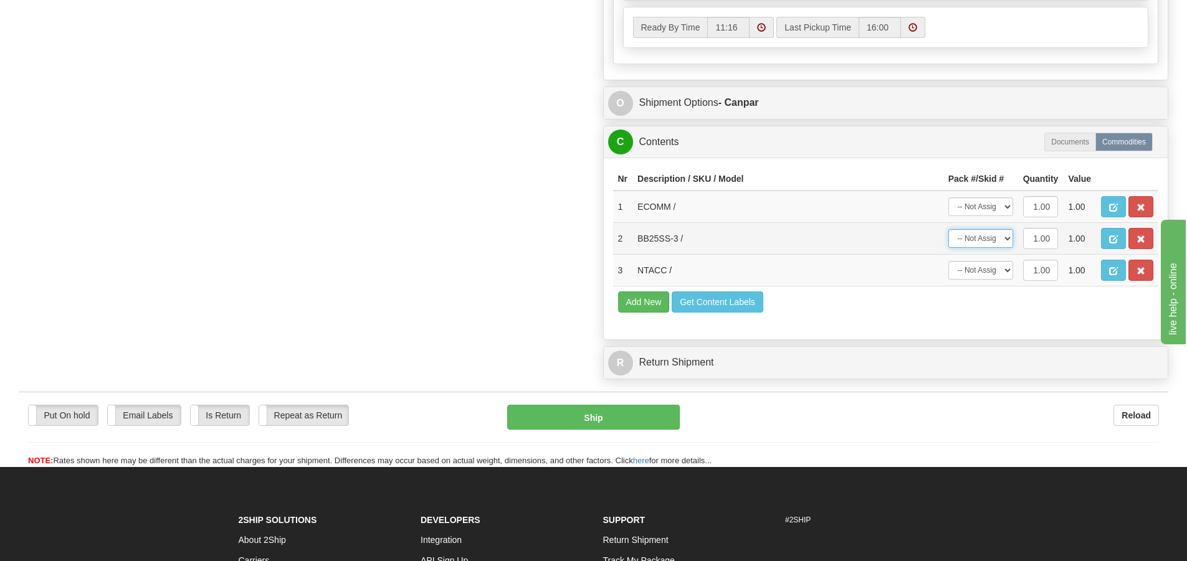
click at [965, 242] on select "-- Not Assigned -- Package 1" at bounding box center [980, 238] width 65 height 19
select select "0"
click at [948, 229] on select "-- Not Assigned -- Package 1" at bounding box center [980, 238] width 65 height 19
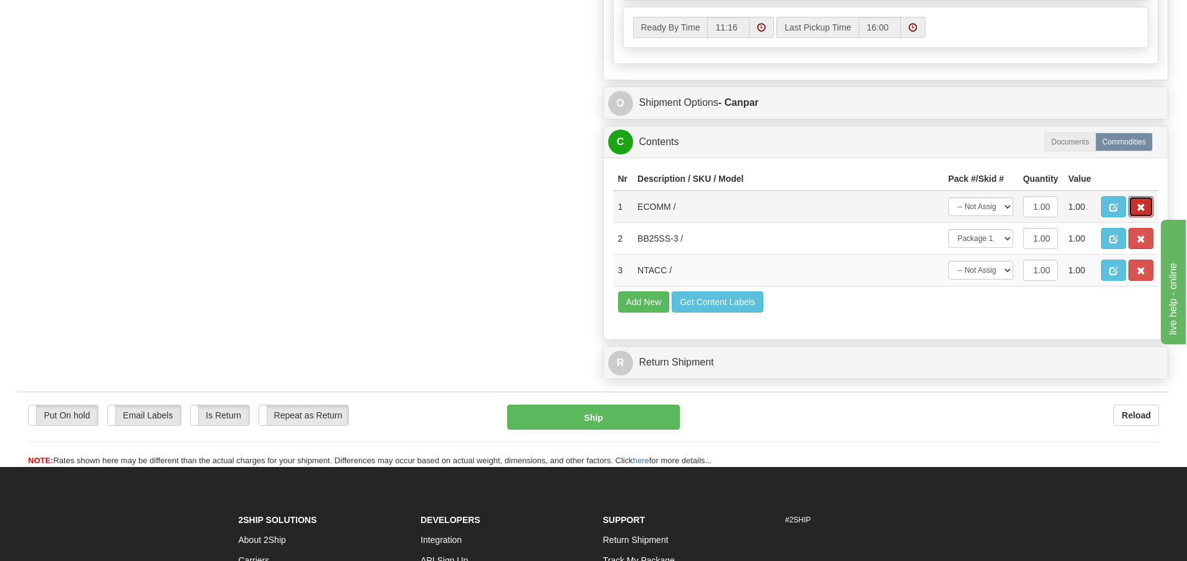
click at [1136, 212] on button "button" at bounding box center [1140, 206] width 25 height 21
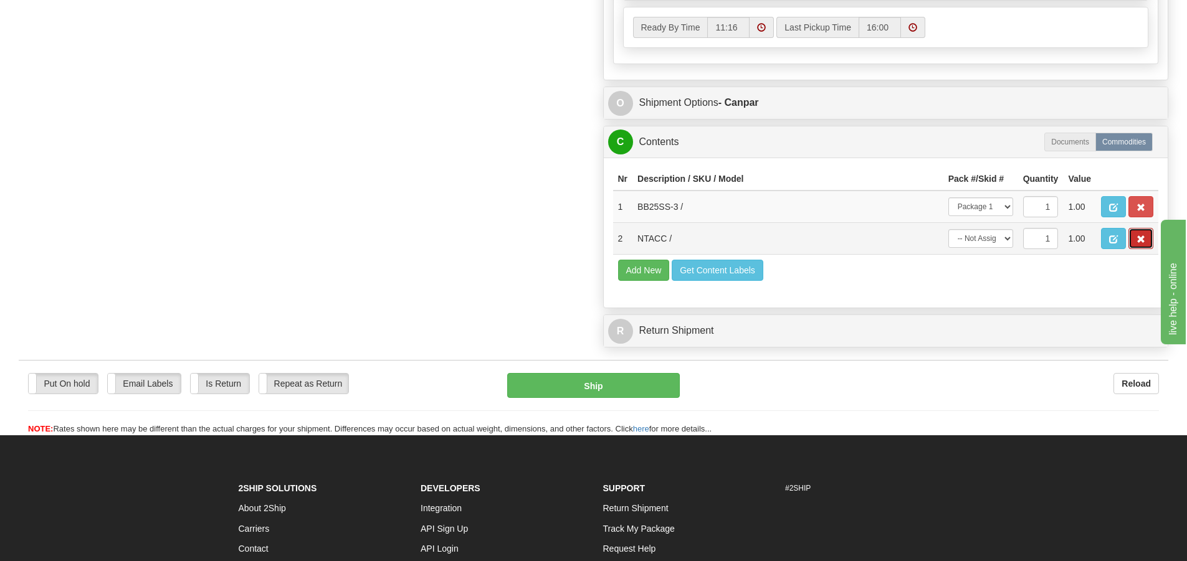
click at [1138, 239] on span "button" at bounding box center [1140, 240] width 9 height 8
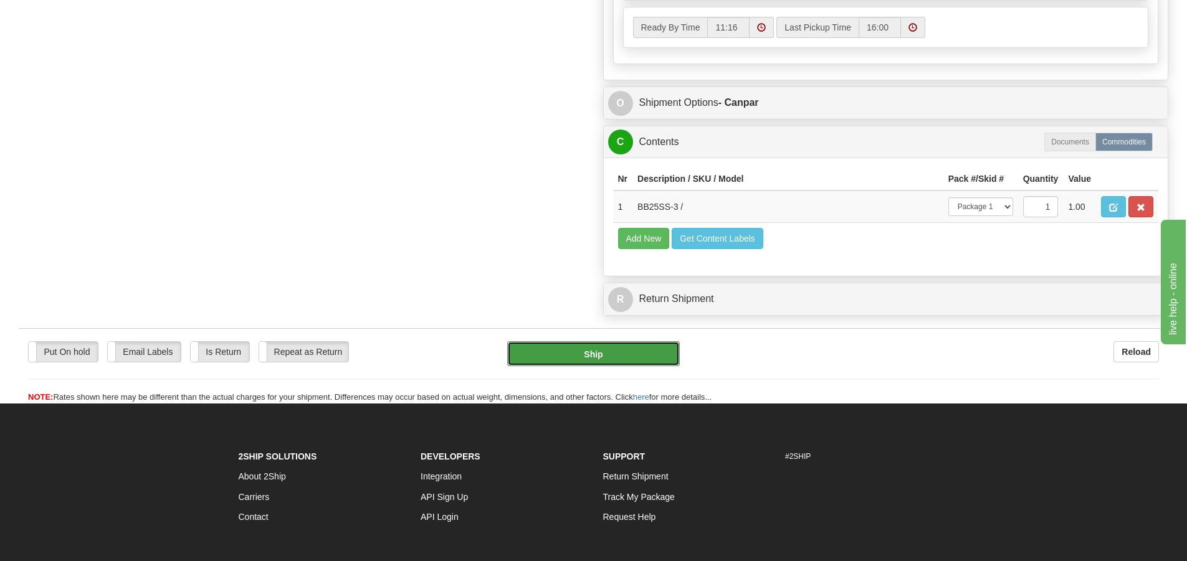
click at [561, 355] on button "Ship" at bounding box center [593, 353] width 173 height 25
type input "1"
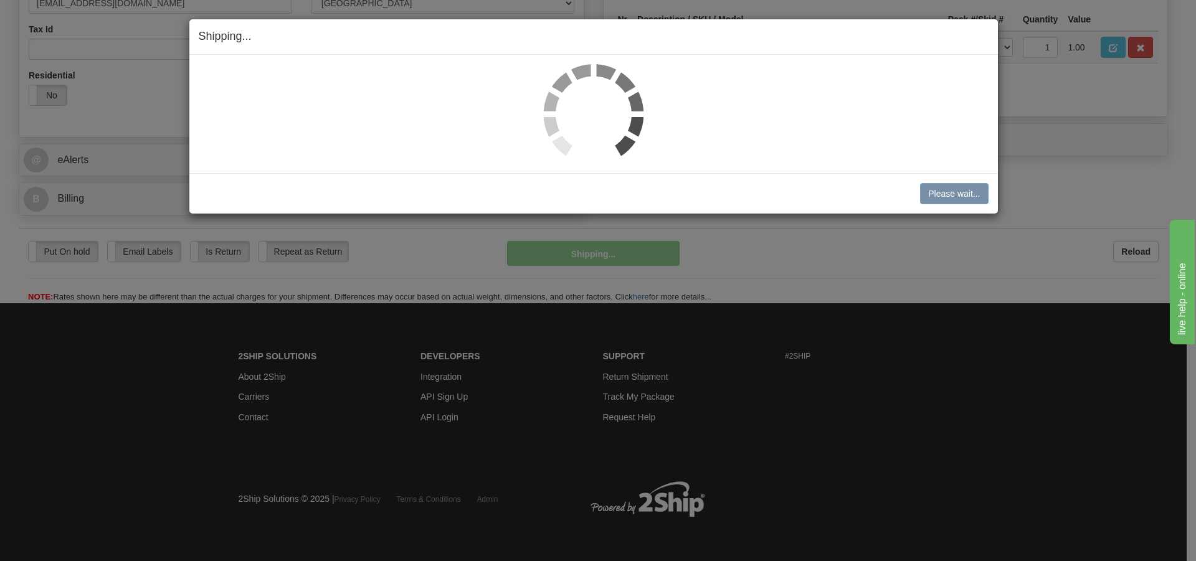
scroll to position [358, 0]
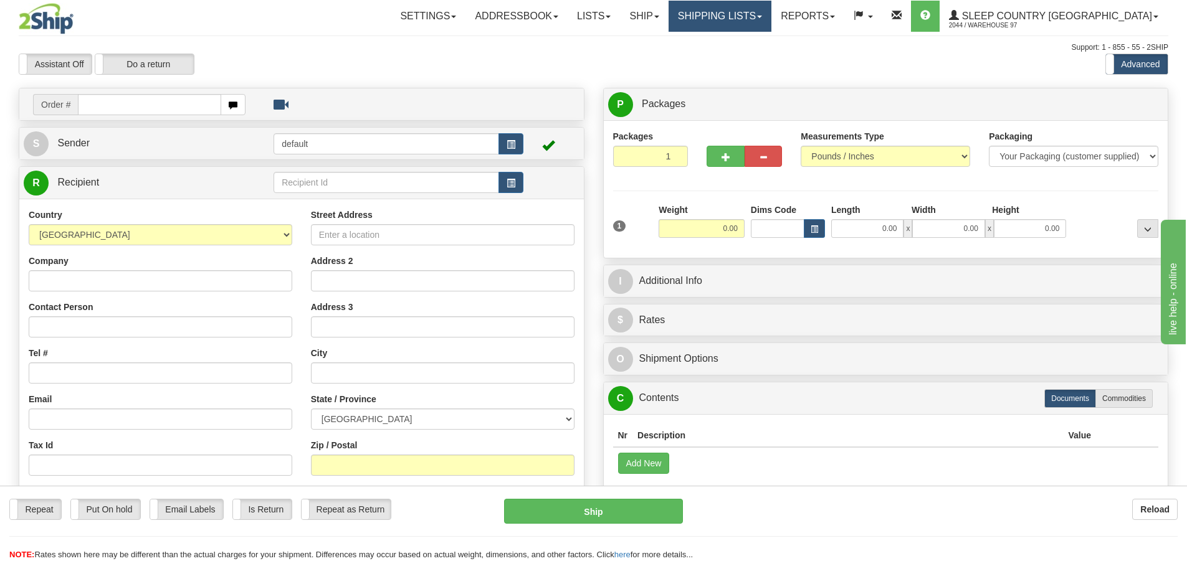
click at [771, 9] on link "Shipping lists" at bounding box center [720, 16] width 103 height 31
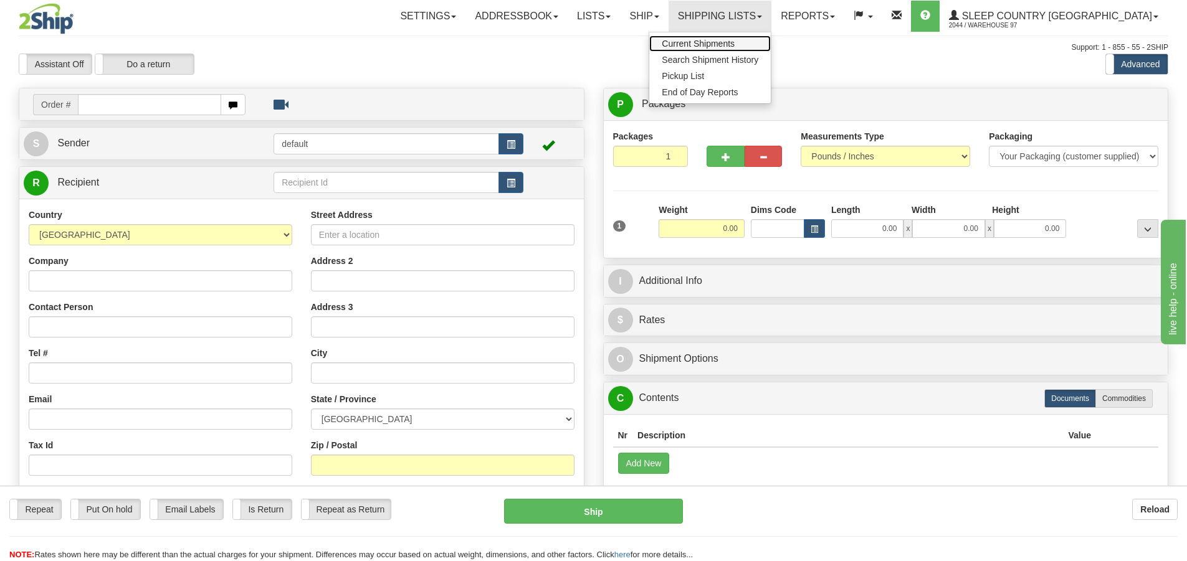
click at [735, 44] on span "Current Shipments" at bounding box center [698, 44] width 73 height 10
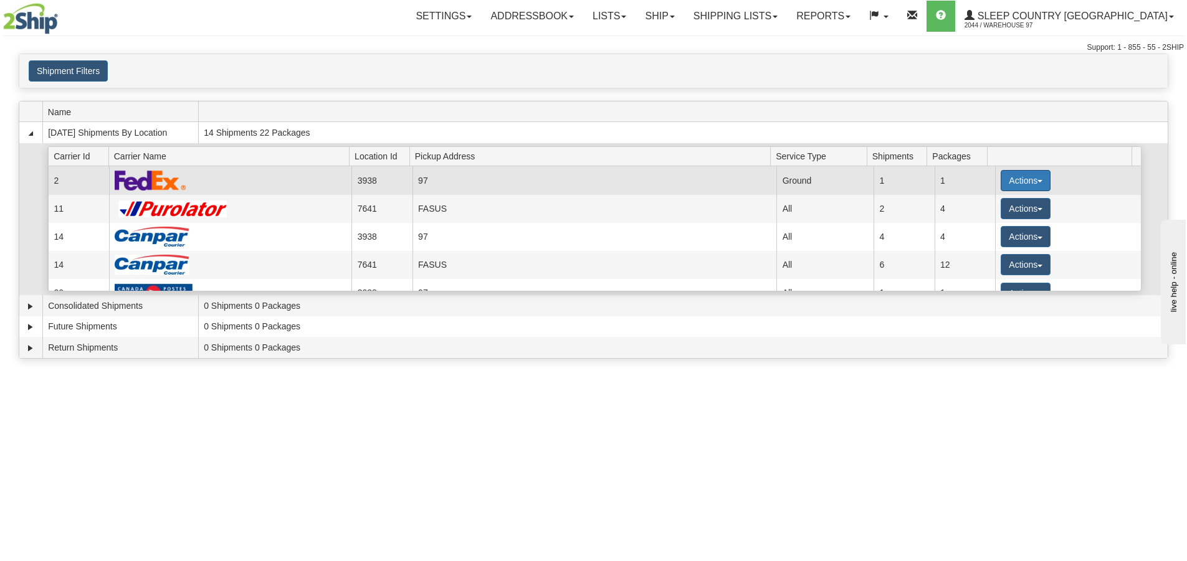
click at [1032, 177] on button "Actions" at bounding box center [1026, 180] width 50 height 21
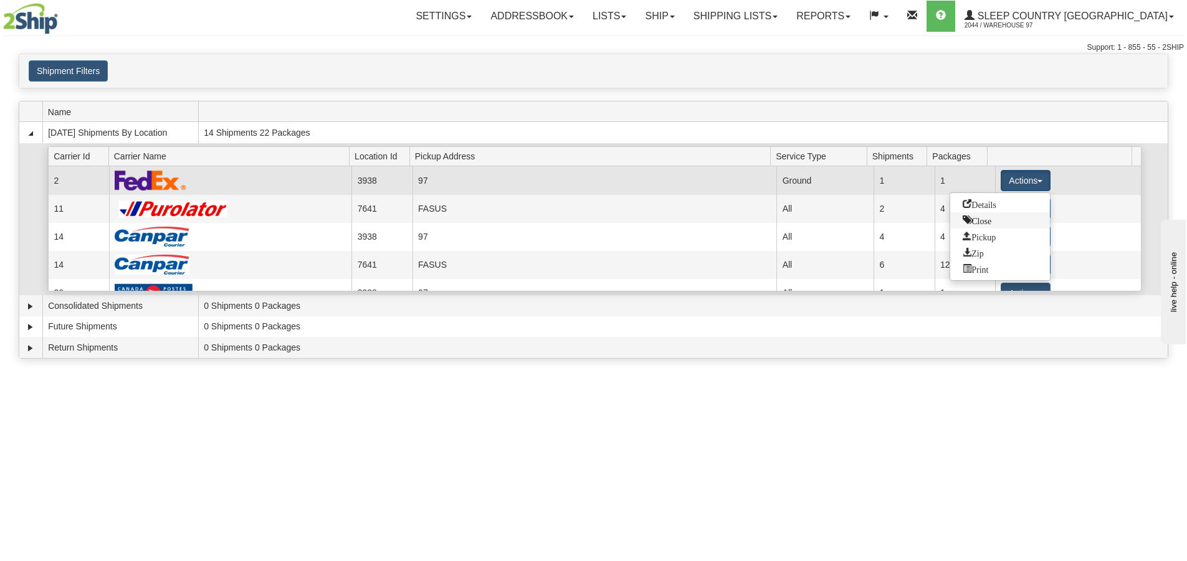
click at [991, 221] on span "Close" at bounding box center [977, 220] width 29 height 9
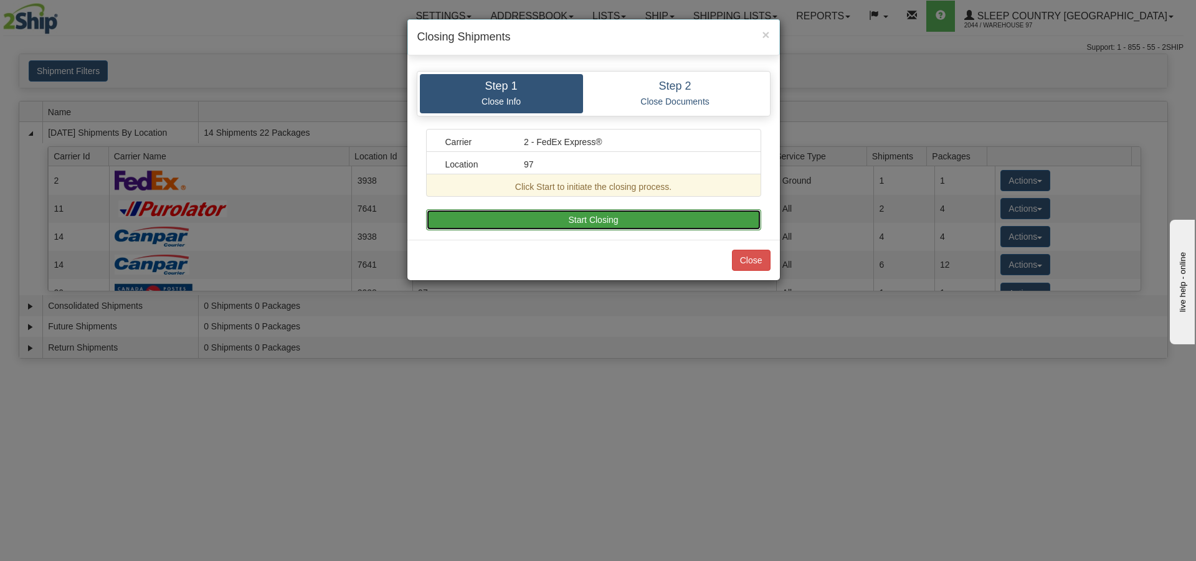
click at [667, 228] on button "Start Closing" at bounding box center [593, 219] width 335 height 21
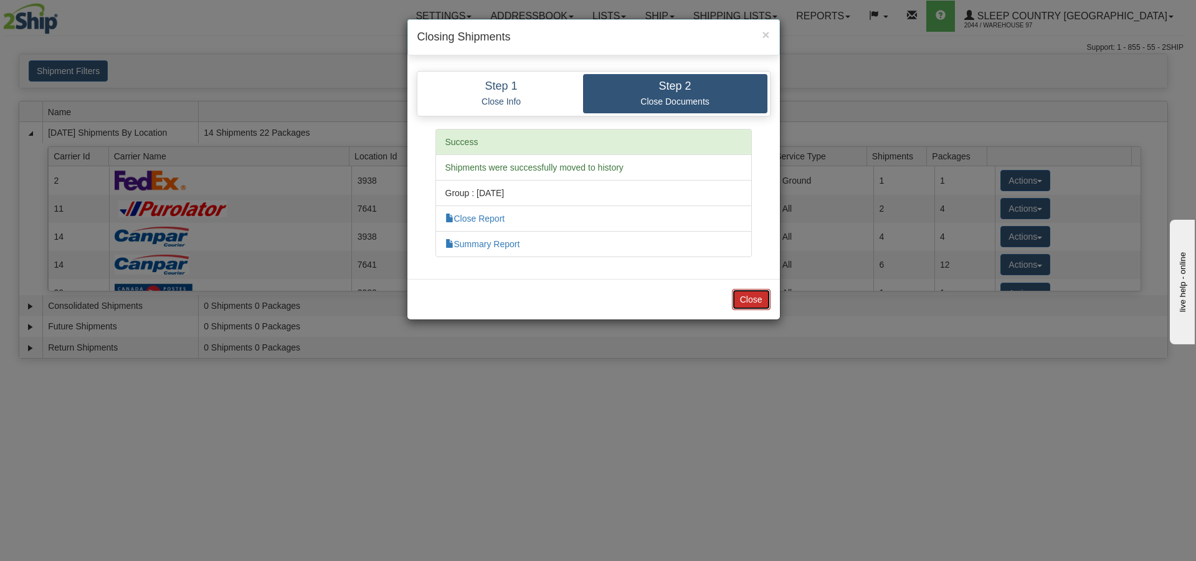
click at [747, 298] on button "Close" at bounding box center [751, 299] width 39 height 21
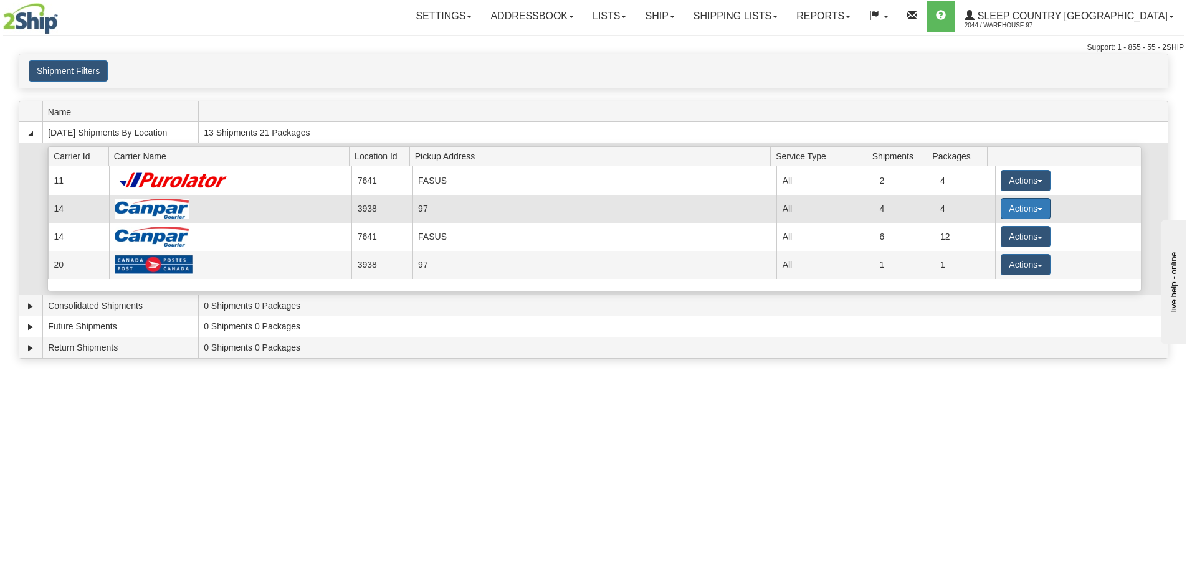
click at [1019, 212] on button "Actions" at bounding box center [1026, 208] width 50 height 21
click at [982, 248] on span "Close" at bounding box center [977, 248] width 29 height 9
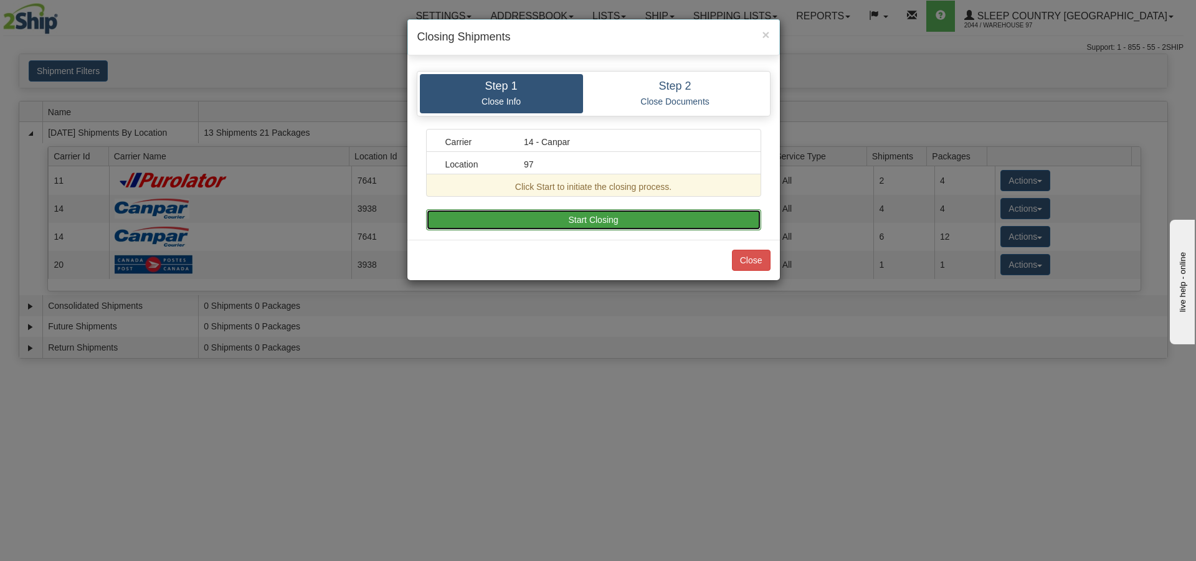
click at [678, 222] on button "Start Closing" at bounding box center [593, 219] width 335 height 21
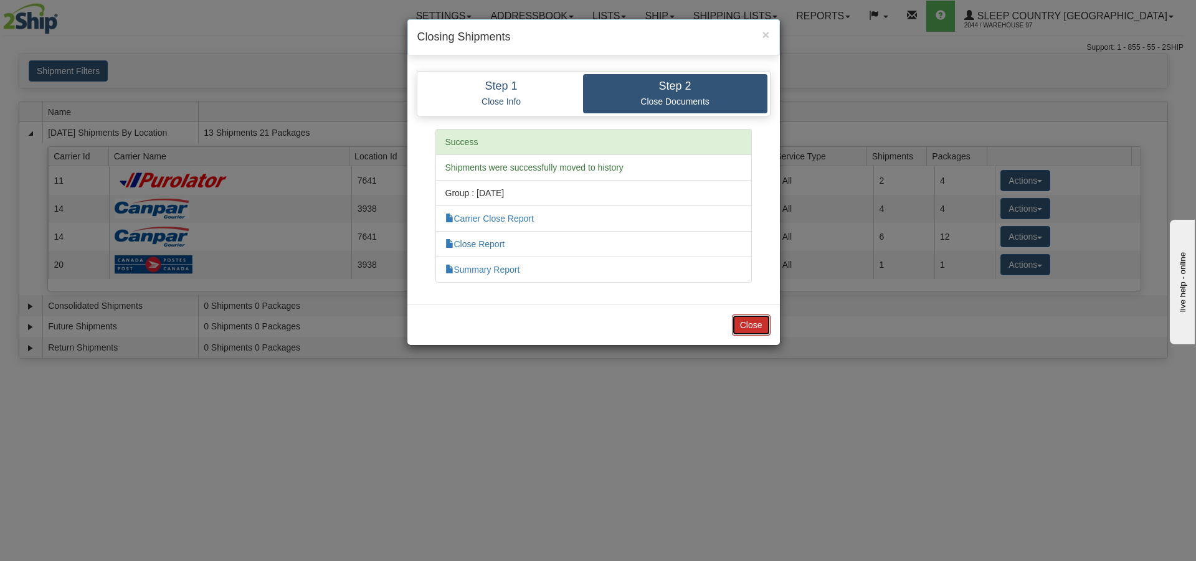
click at [744, 331] on button "Close" at bounding box center [751, 325] width 39 height 21
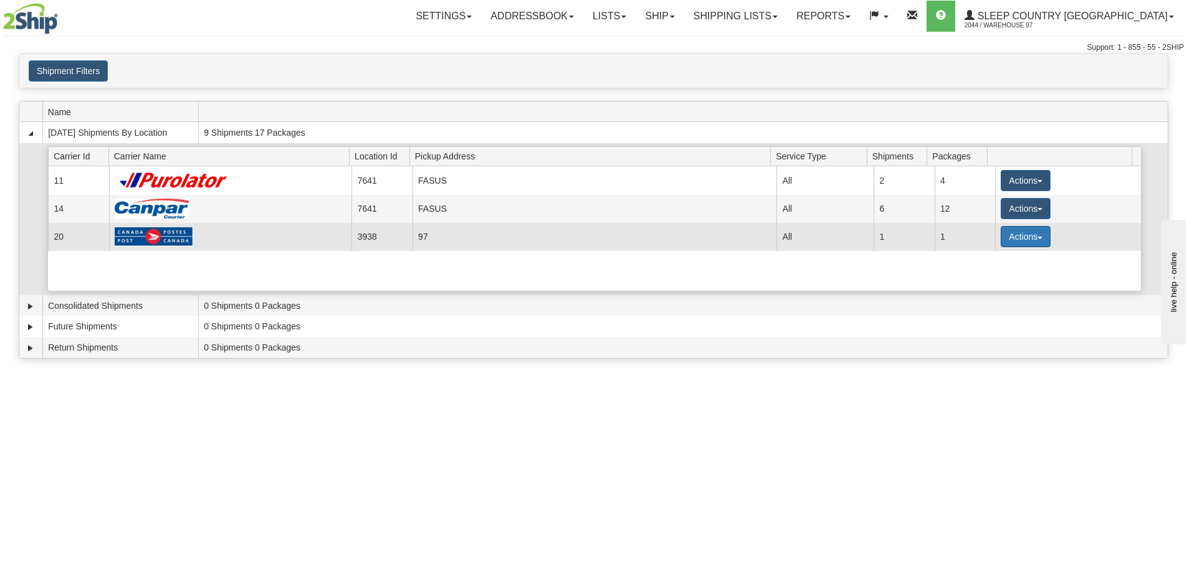
click at [1014, 241] on button "Actions" at bounding box center [1026, 236] width 50 height 21
click at [986, 274] on span "Close" at bounding box center [977, 276] width 29 height 9
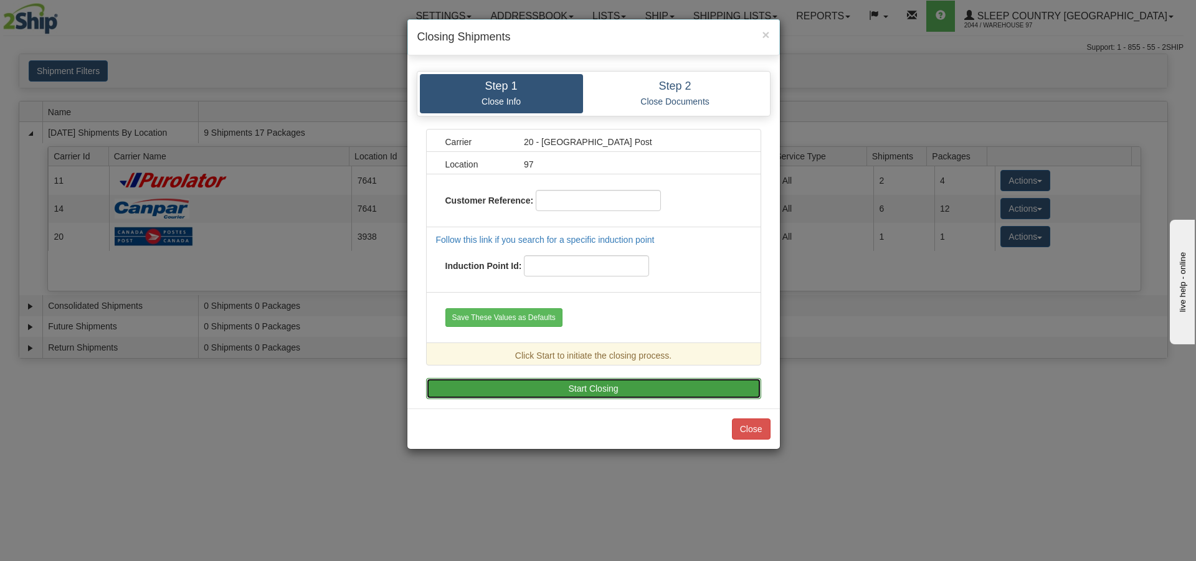
click at [555, 393] on button "Start Closing" at bounding box center [593, 388] width 335 height 21
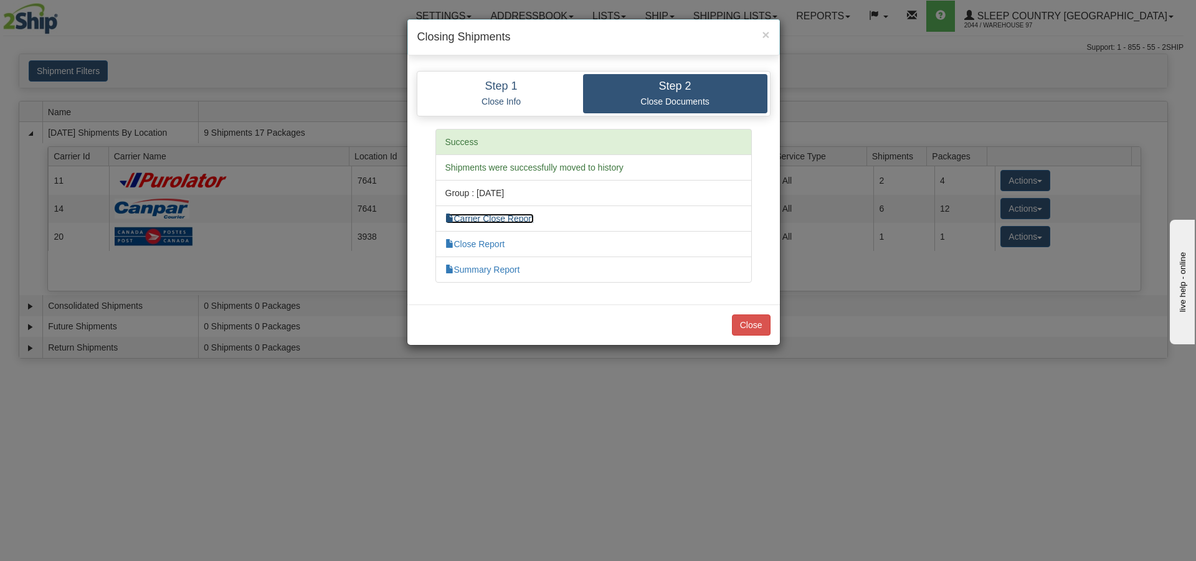
click at [496, 216] on link "Carrier Close Report" at bounding box center [490, 219] width 88 height 10
click at [757, 323] on button "Close" at bounding box center [751, 325] width 39 height 21
